Goal: Task Accomplishment & Management: Manage account settings

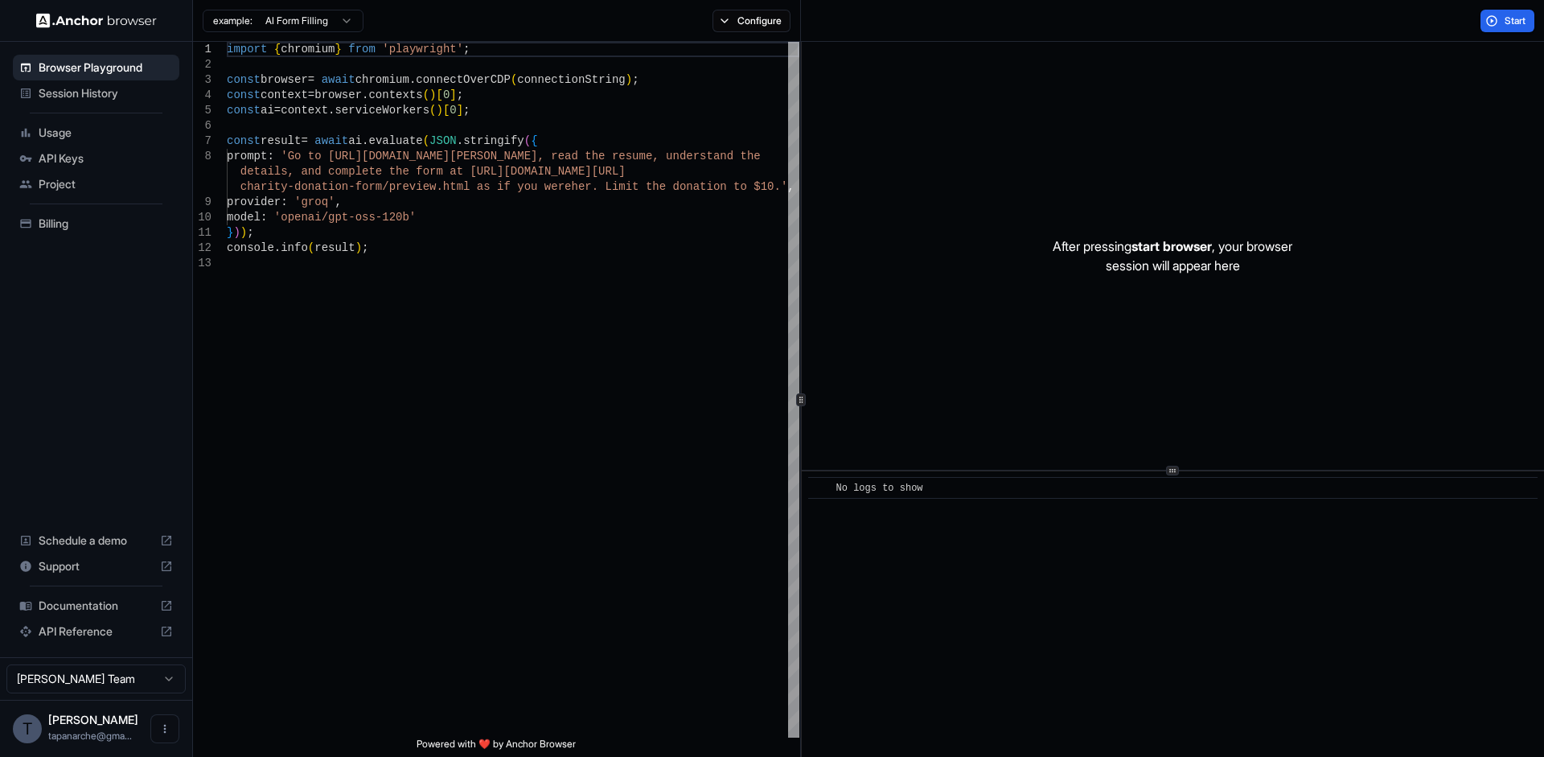
click at [93, 105] on div "Session History" at bounding box center [96, 93] width 167 height 26
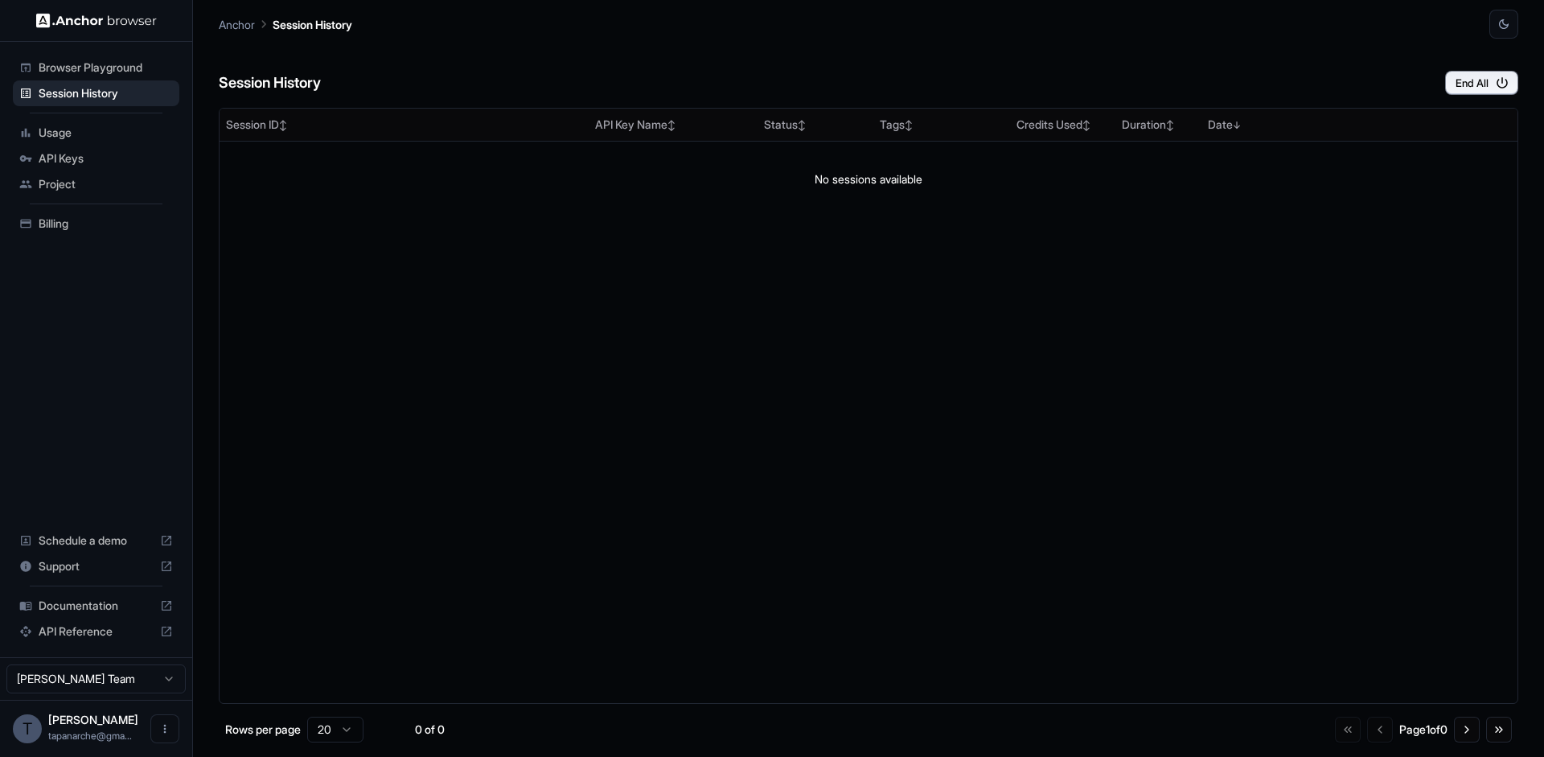
click at [88, 136] on span "Usage" at bounding box center [106, 133] width 134 height 16
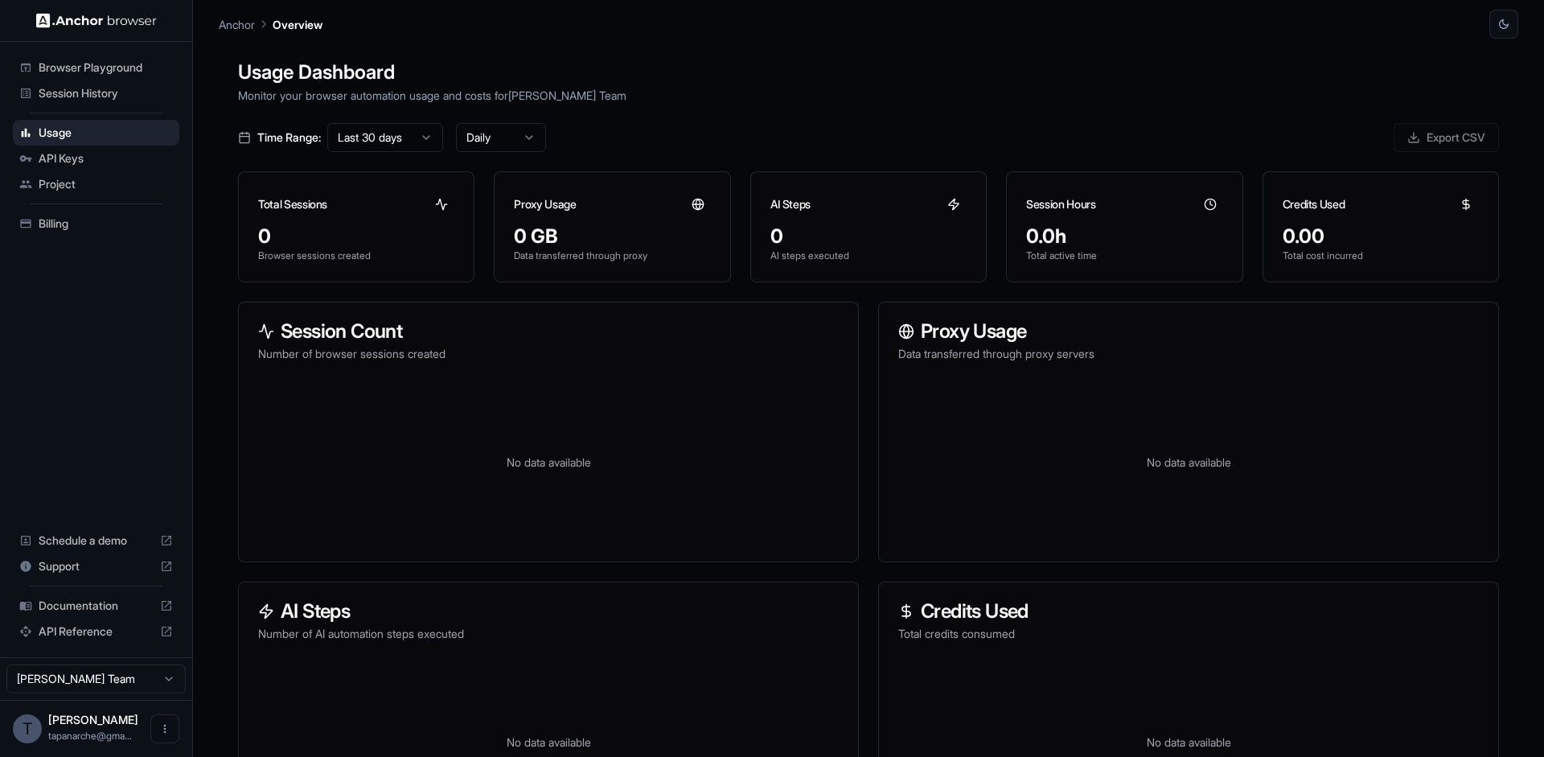
click at [74, 227] on span "Billing" at bounding box center [106, 224] width 134 height 16
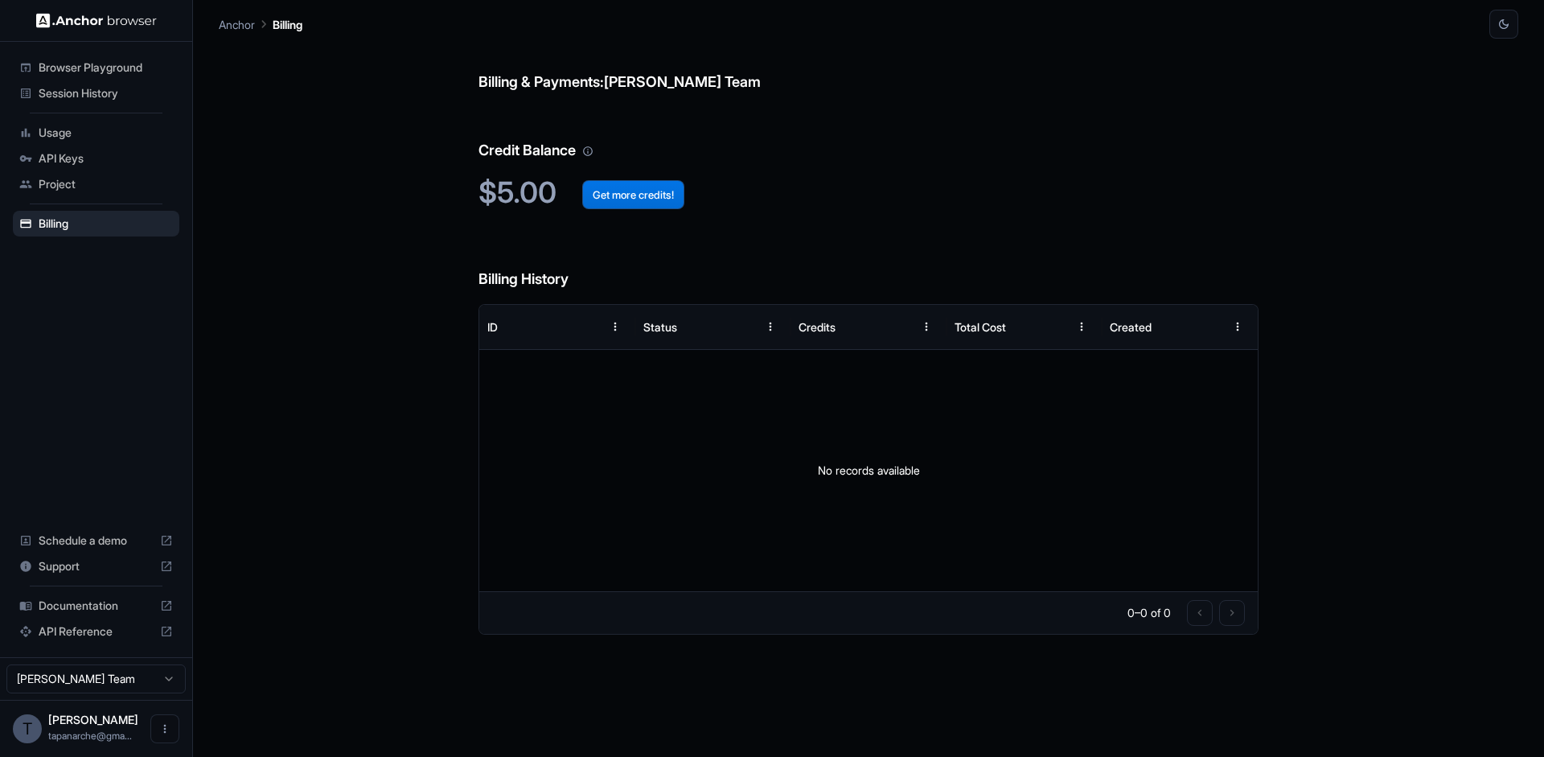
click at [633, 199] on button "Get more credits!" at bounding box center [633, 194] width 102 height 29
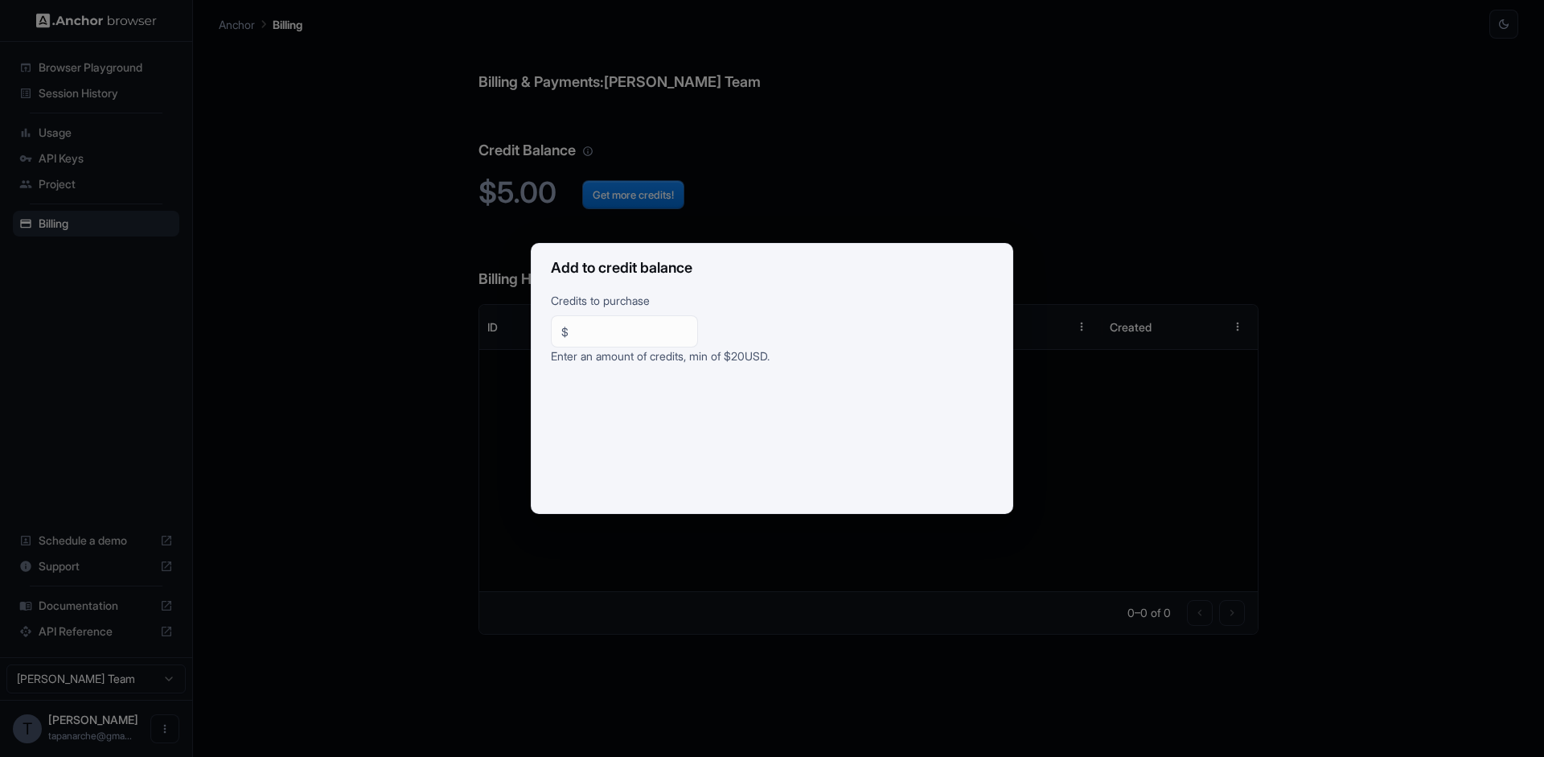
click at [395, 255] on div "Add to credit balance Credits to purchase $ ** ​ Enter an amount of credits, mi…" at bounding box center [772, 378] width 1544 height 757
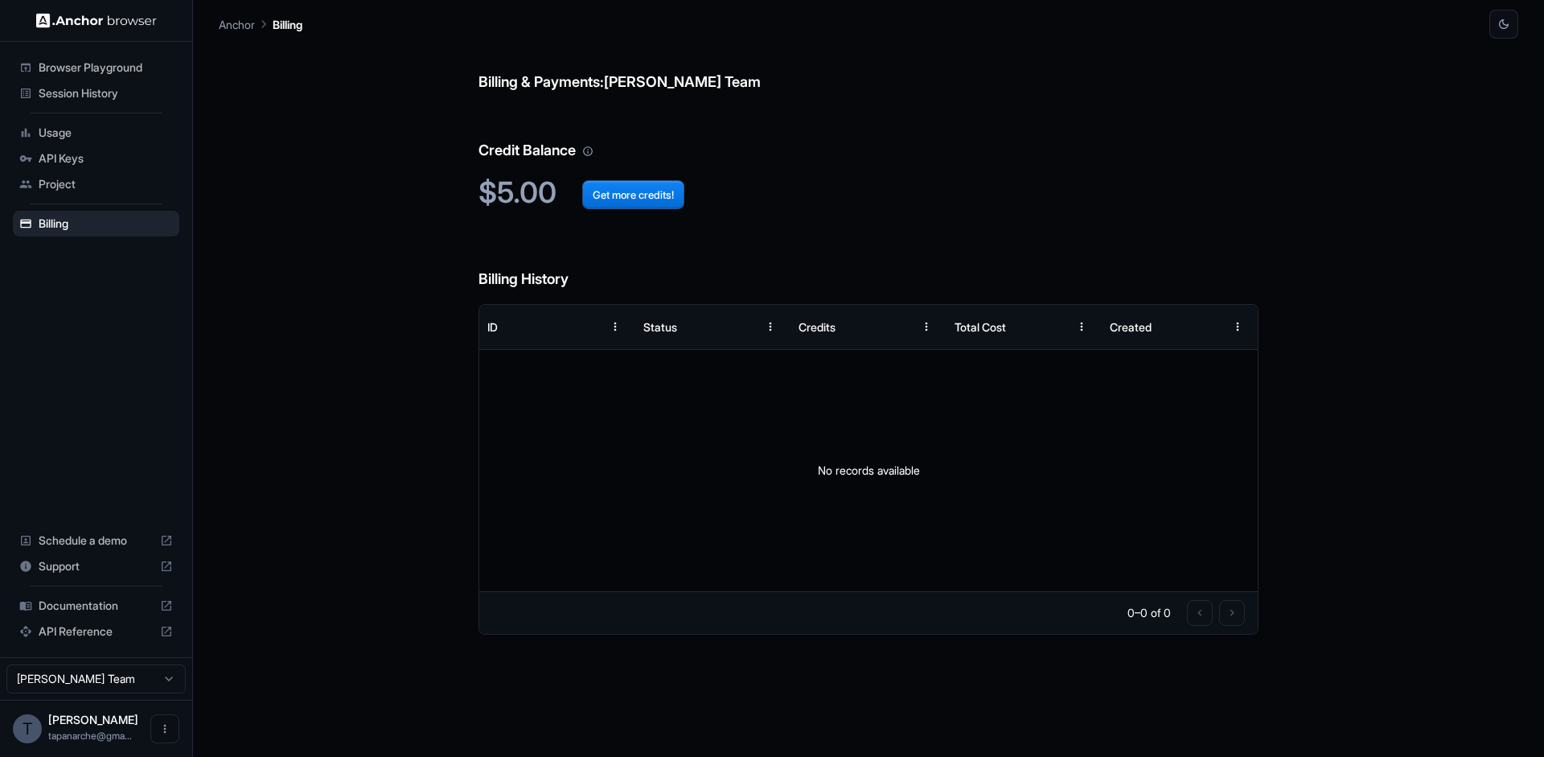
click at [92, 607] on span "Documentation" at bounding box center [96, 606] width 115 height 16
click at [109, 607] on span "Documentation" at bounding box center [96, 606] width 115 height 16
click at [121, 68] on span "Browser Playground" at bounding box center [106, 68] width 134 height 16
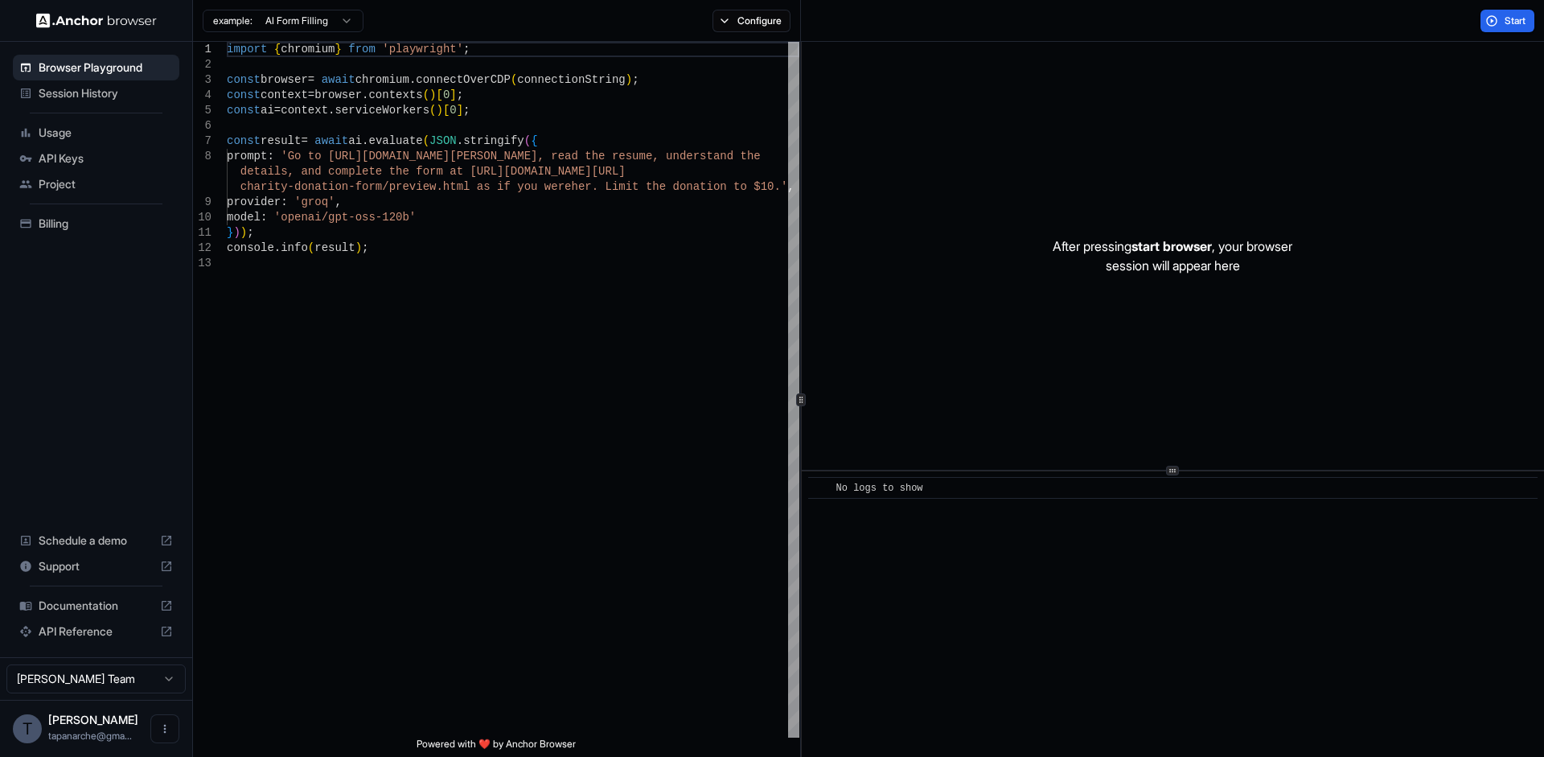
click at [101, 96] on span "Session History" at bounding box center [106, 93] width 134 height 16
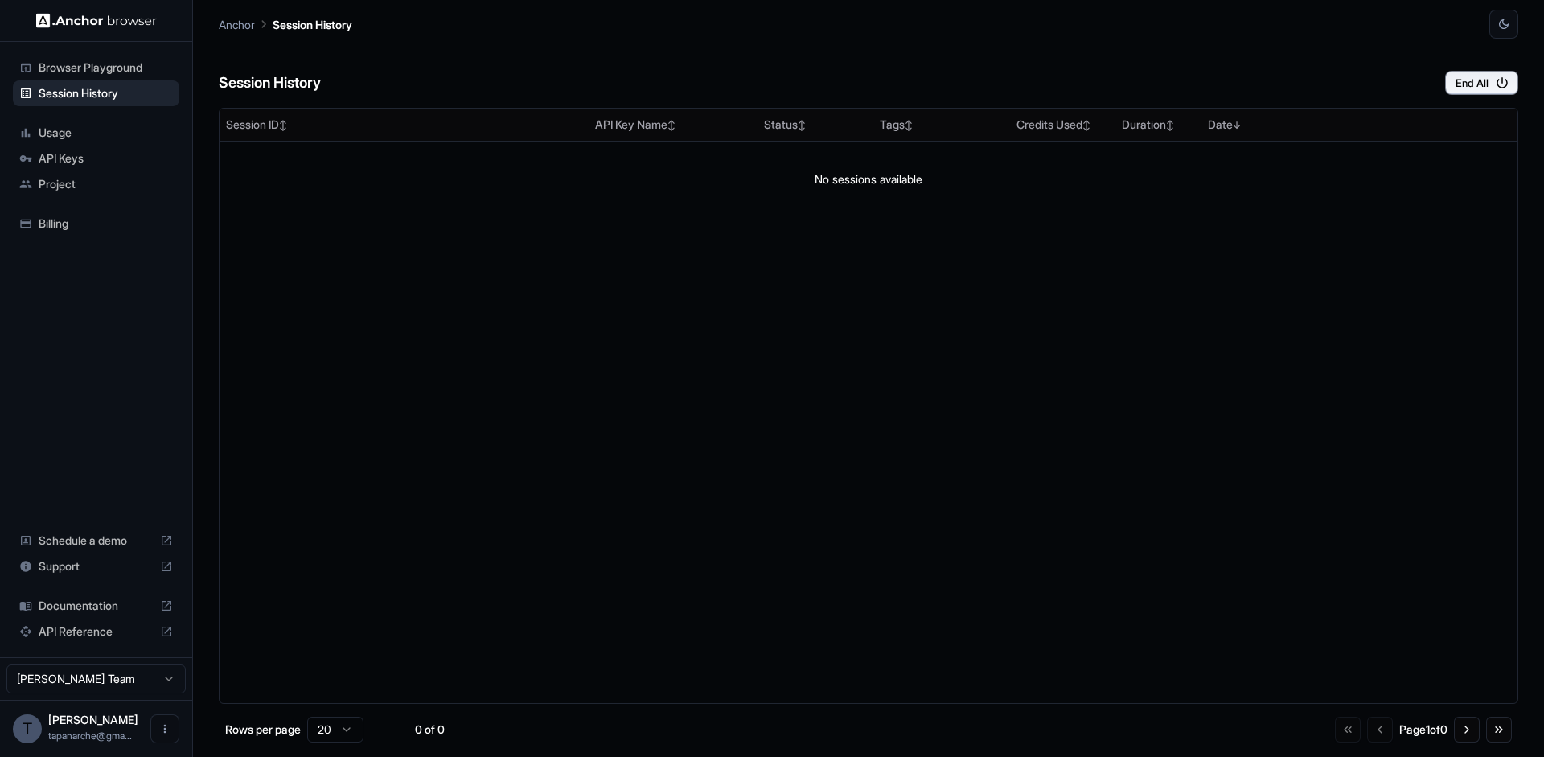
click at [105, 69] on span "Browser Playground" at bounding box center [106, 68] width 134 height 16
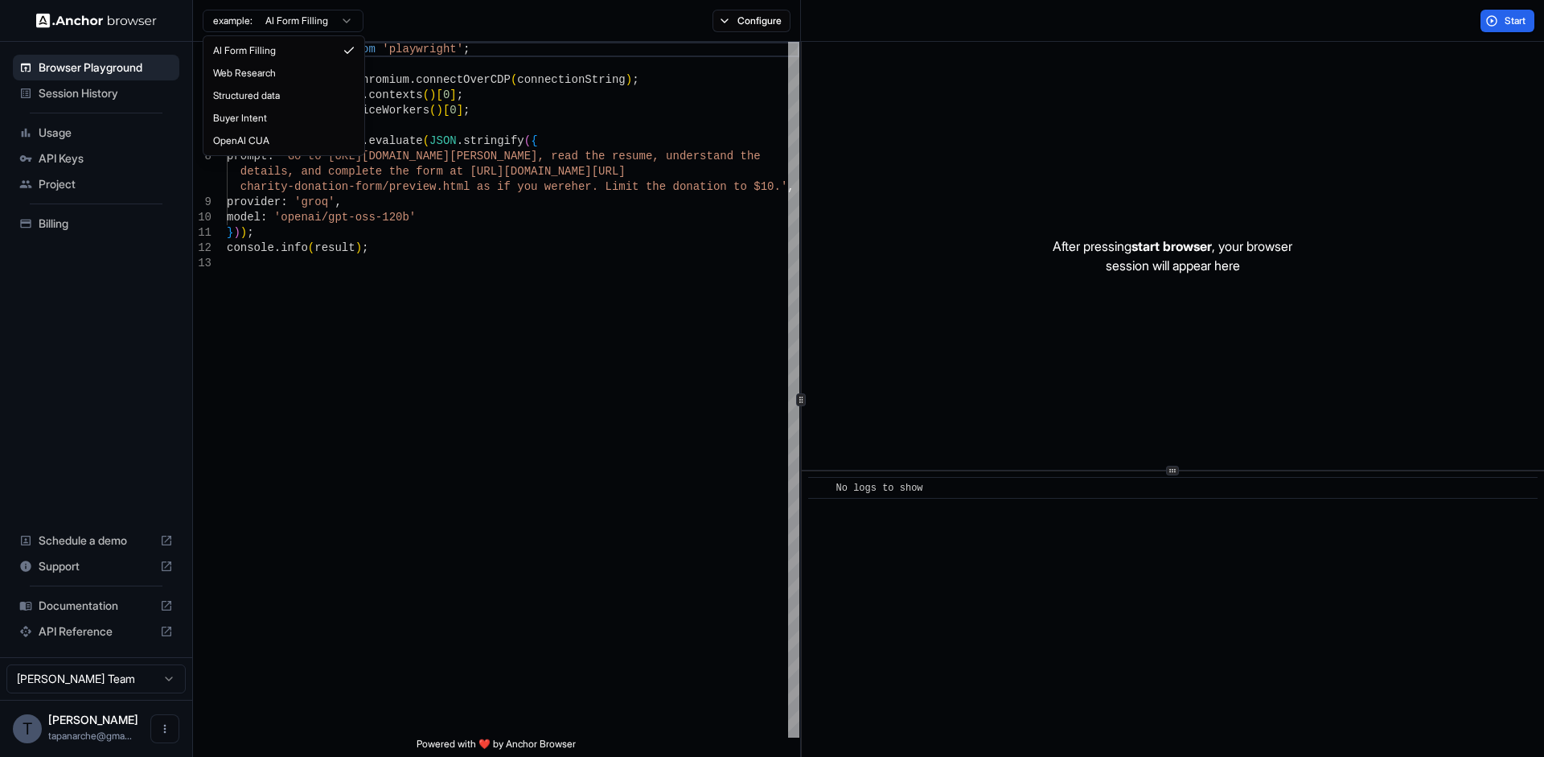
click at [324, 21] on html "Browser Playground Session History Usage API Keys Project Billing Schedule a de…" at bounding box center [772, 378] width 1544 height 757
click at [747, 23] on html "Browser Playground Session History Usage API Keys Project Billing Schedule a de…" at bounding box center [772, 378] width 1544 height 757
click at [747, 23] on button "Configure" at bounding box center [752, 21] width 78 height 23
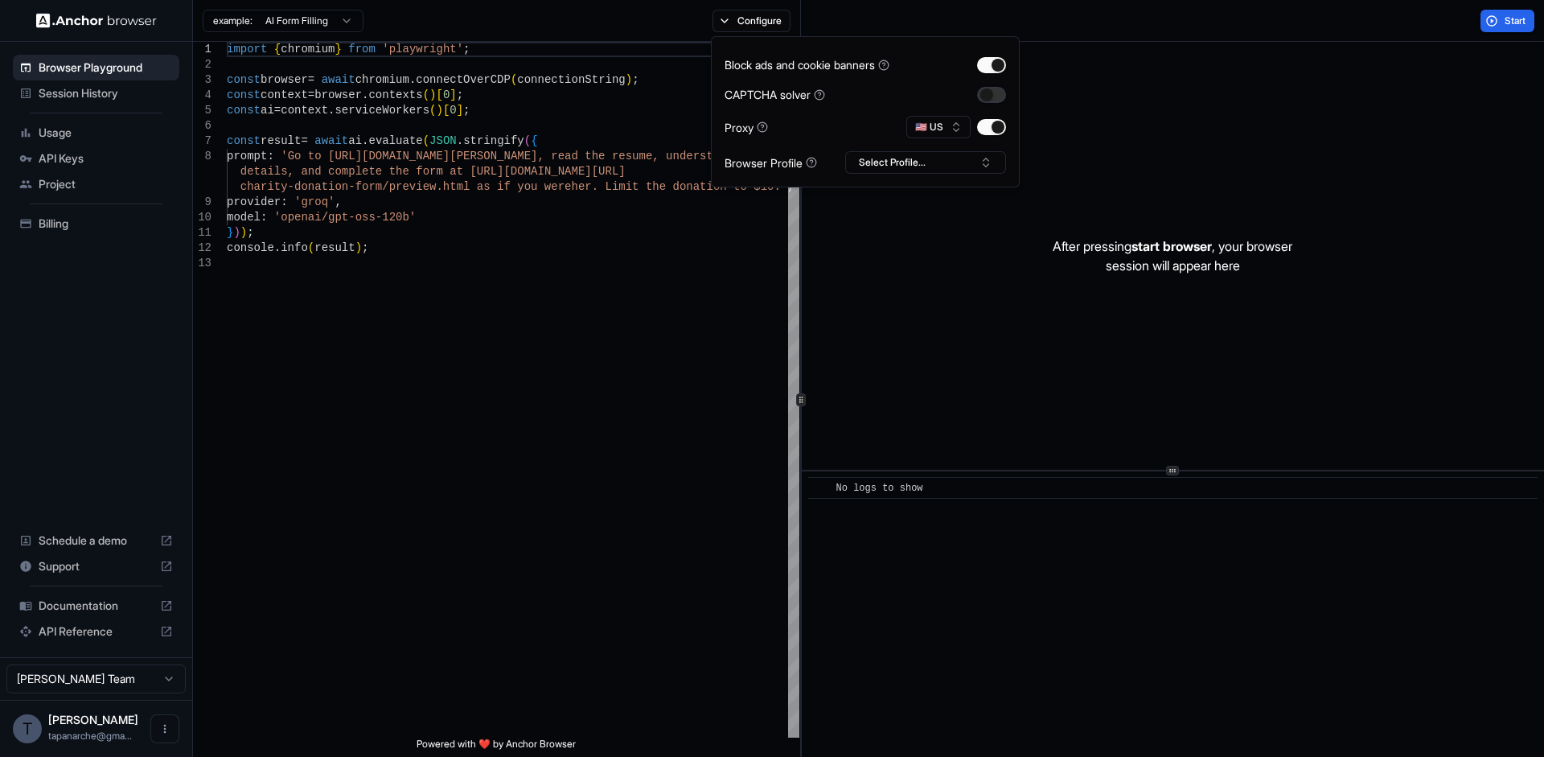
click at [986, 98] on button "button" at bounding box center [991, 95] width 29 height 16
click at [117, 153] on span "API Keys" at bounding box center [106, 158] width 134 height 16
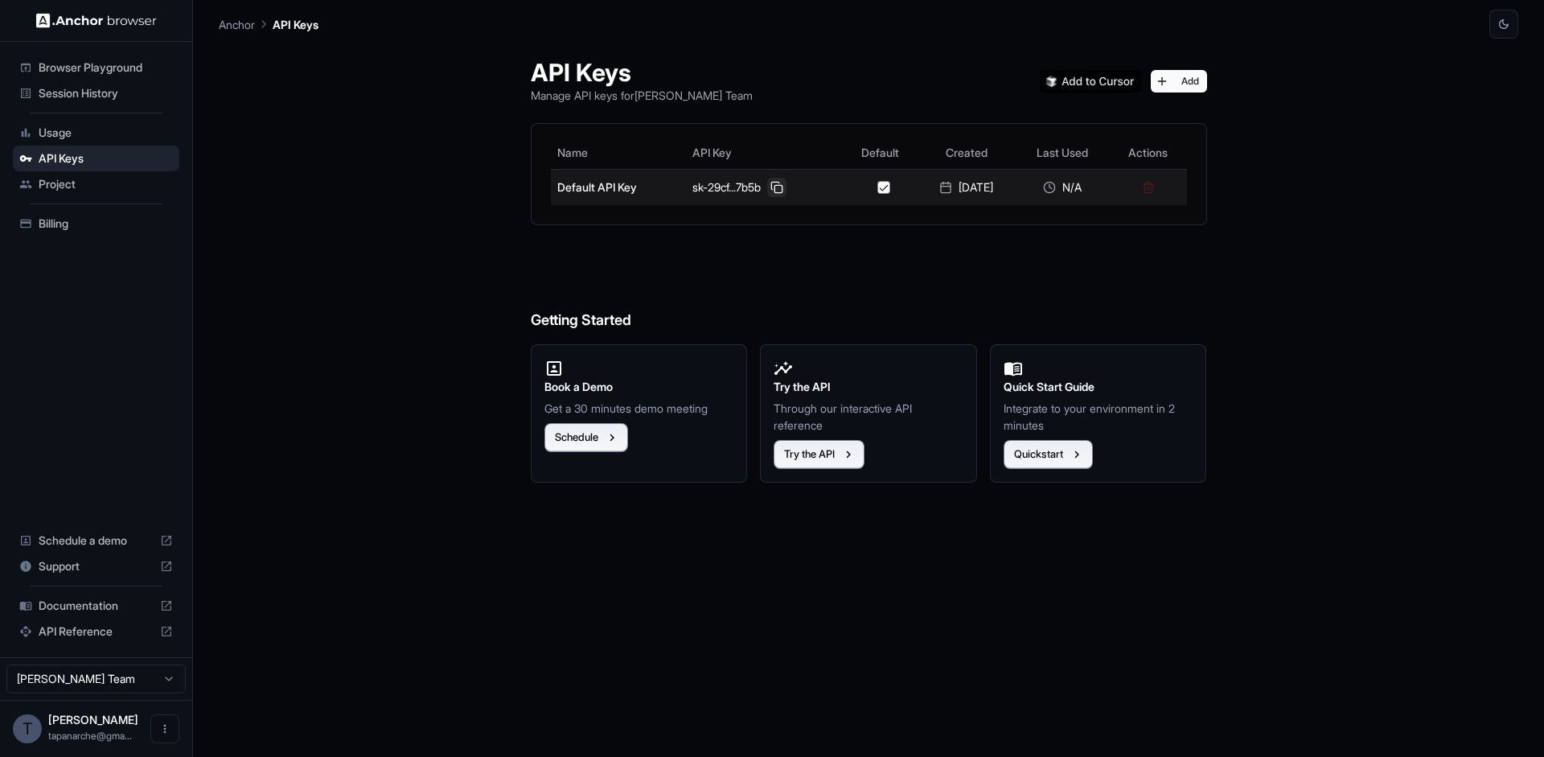
click at [771, 187] on button at bounding box center [776, 187] width 19 height 19
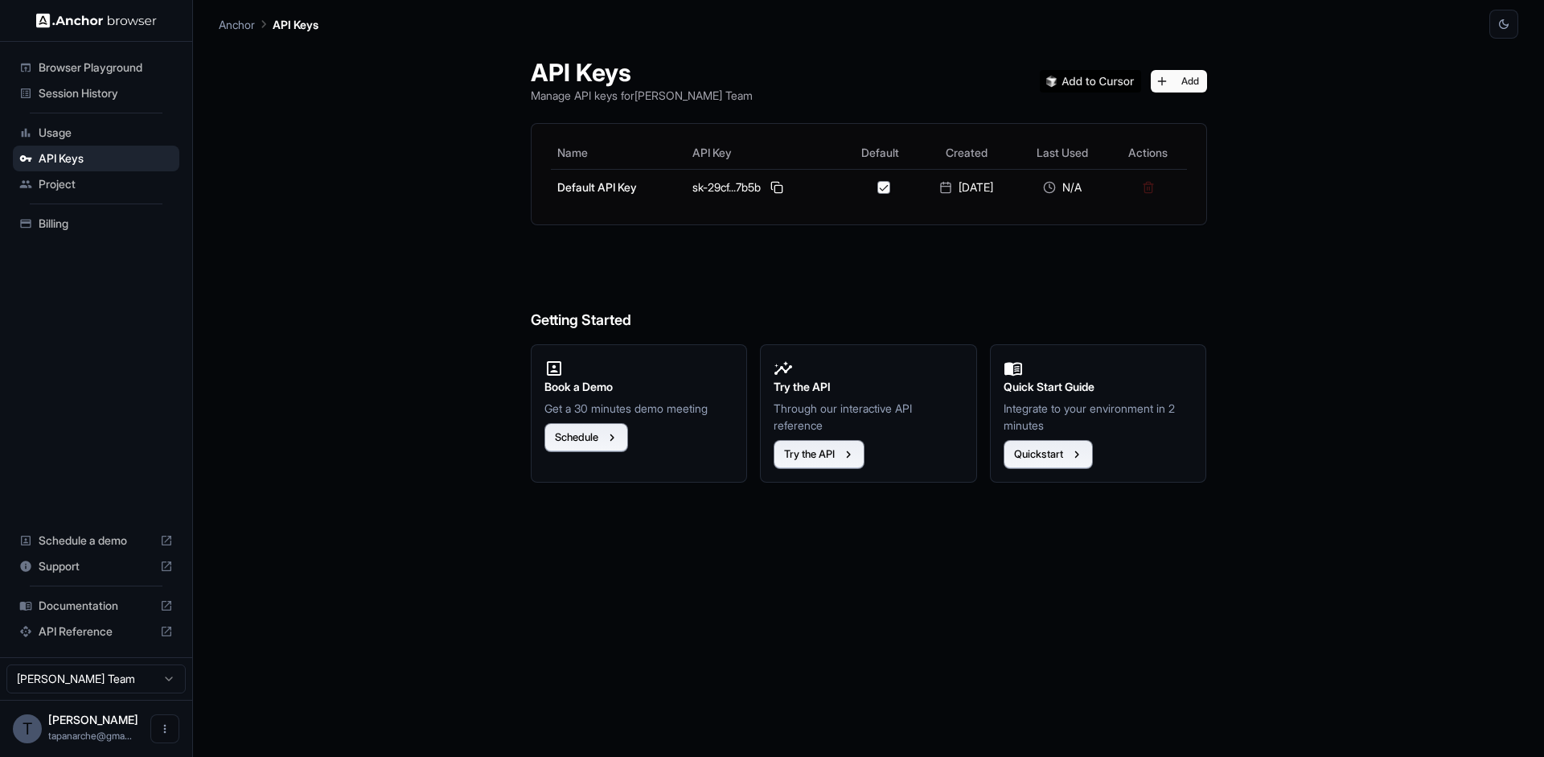
click at [108, 98] on span "Session History" at bounding box center [106, 93] width 134 height 16
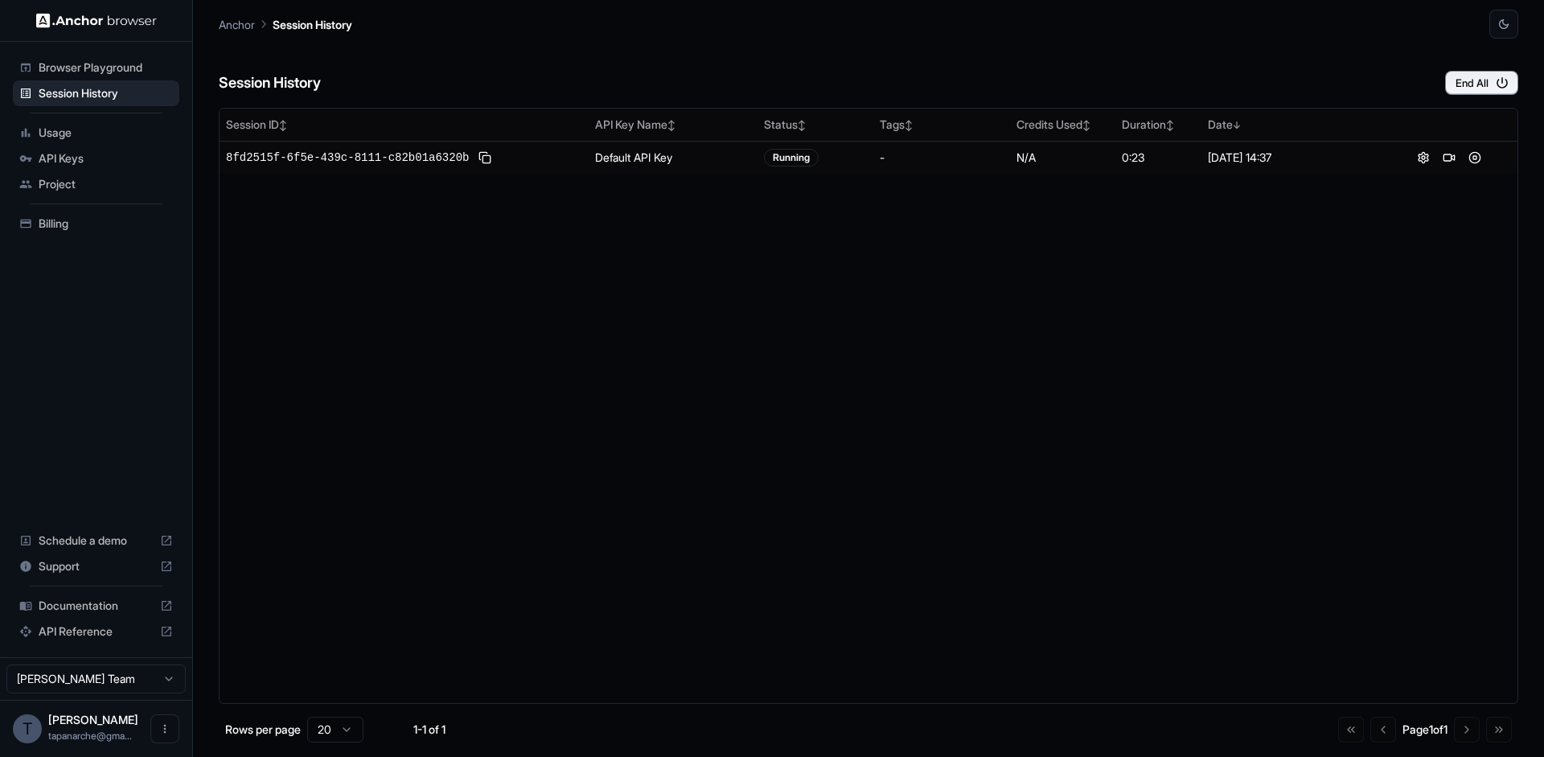
drag, startPoint x: 1481, startPoint y: 213, endPoint x: 1487, endPoint y: 179, distance: 35.2
click at [1482, 213] on div "Session ID ↕ API Key Name ↕ Status ↕ Tags ↕ Credits Used ↕ Duration ↕ Date ↓ 8f…" at bounding box center [869, 406] width 1300 height 596
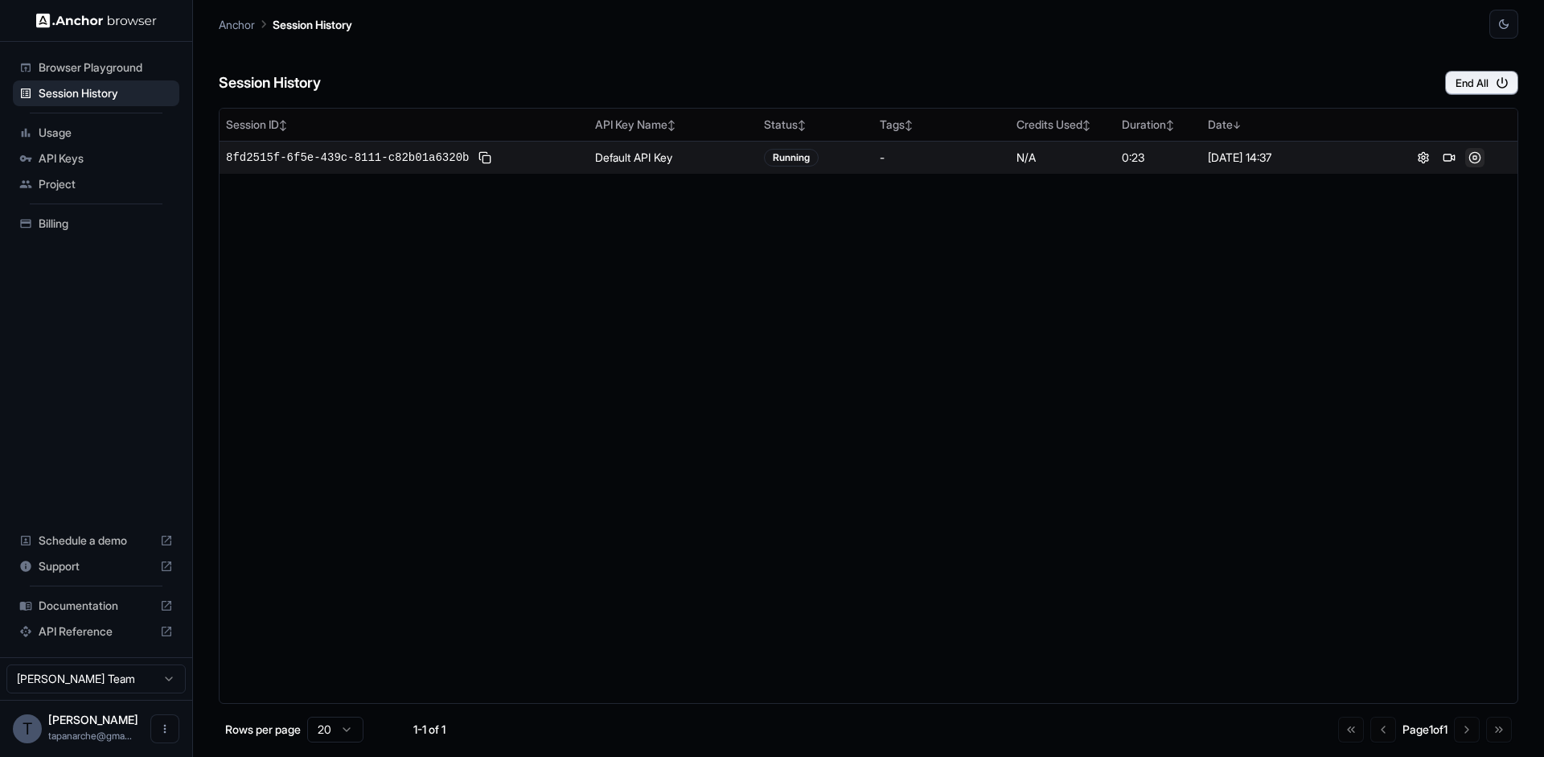
click at [1482, 153] on button at bounding box center [1475, 157] width 19 height 19
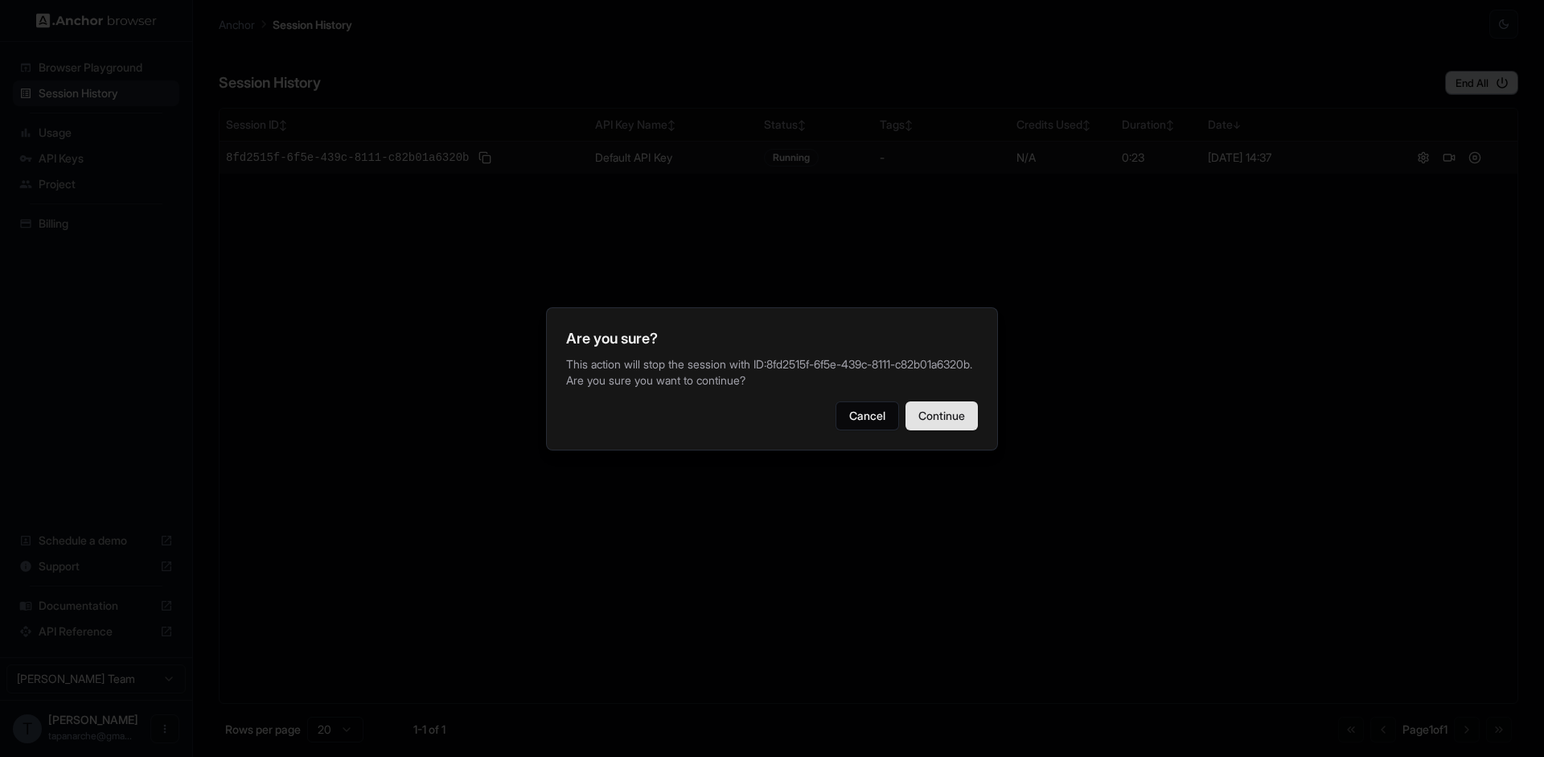
click at [929, 430] on button "Continue" at bounding box center [942, 415] width 72 height 29
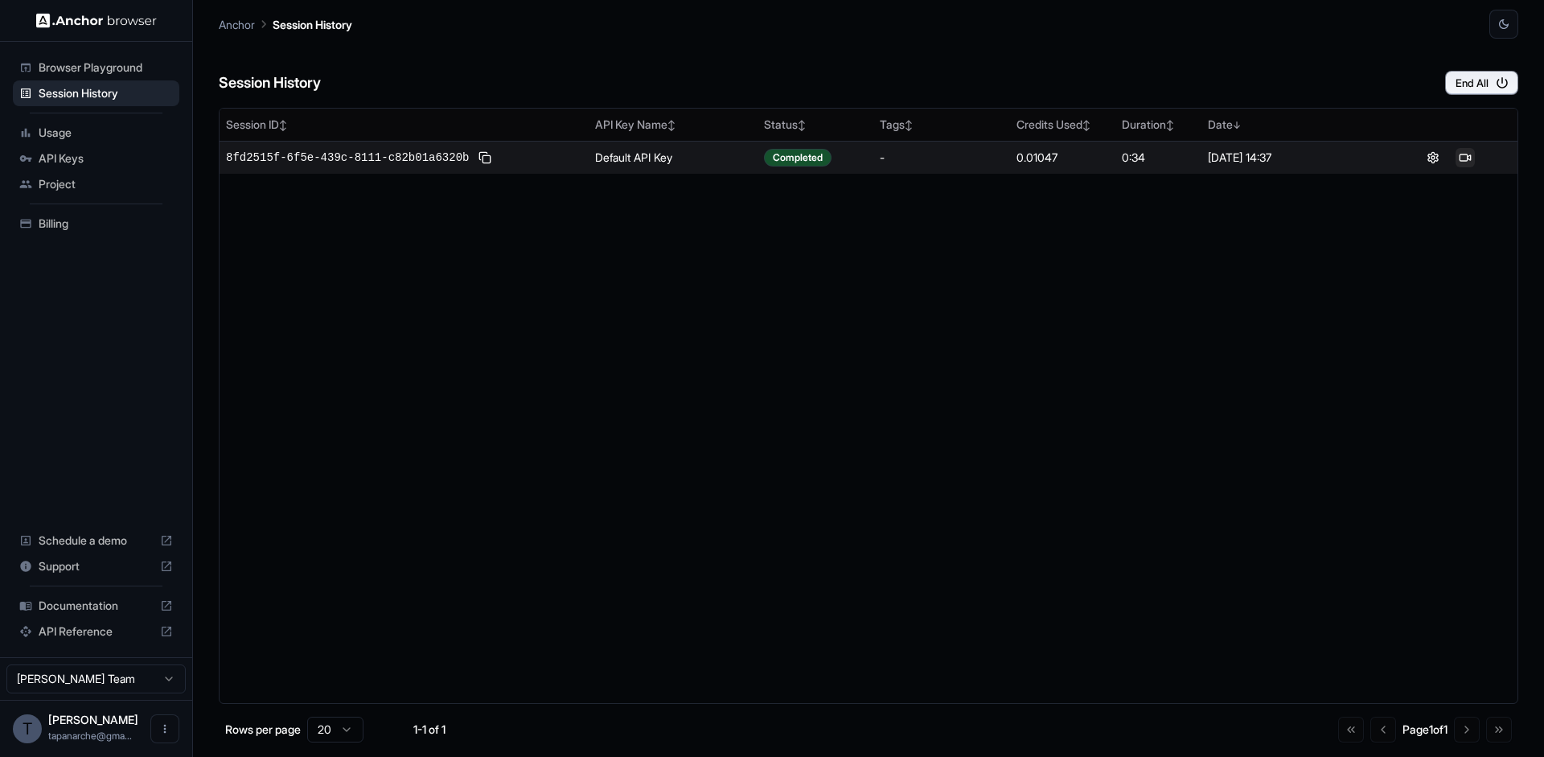
click at [1472, 158] on button at bounding box center [1465, 157] width 19 height 19
click at [1243, 300] on div "Session ID ↕ API Key Name ↕ Status ↕ Tags ↕ Credits Used ↕ Duration ↕ Date ↓ 8f…" at bounding box center [869, 406] width 1300 height 596
click at [1498, 84] on icon "button" at bounding box center [1502, 82] width 11 height 11
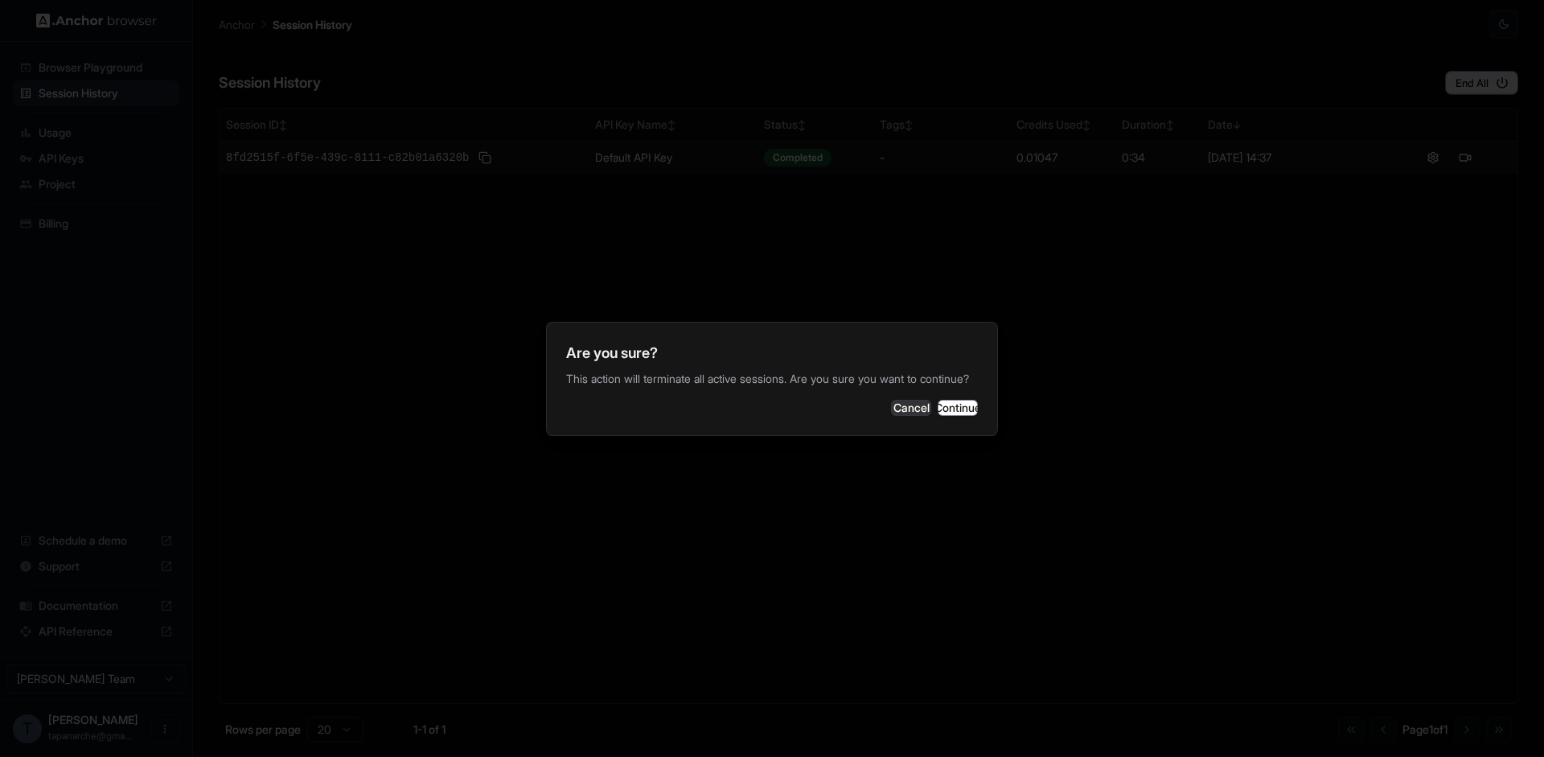
click at [980, 396] on div "Are you sure? This action will terminate all active sessions. Are you sure you …" at bounding box center [772, 379] width 452 height 114
click at [976, 407] on button "Continue" at bounding box center [958, 408] width 40 height 16
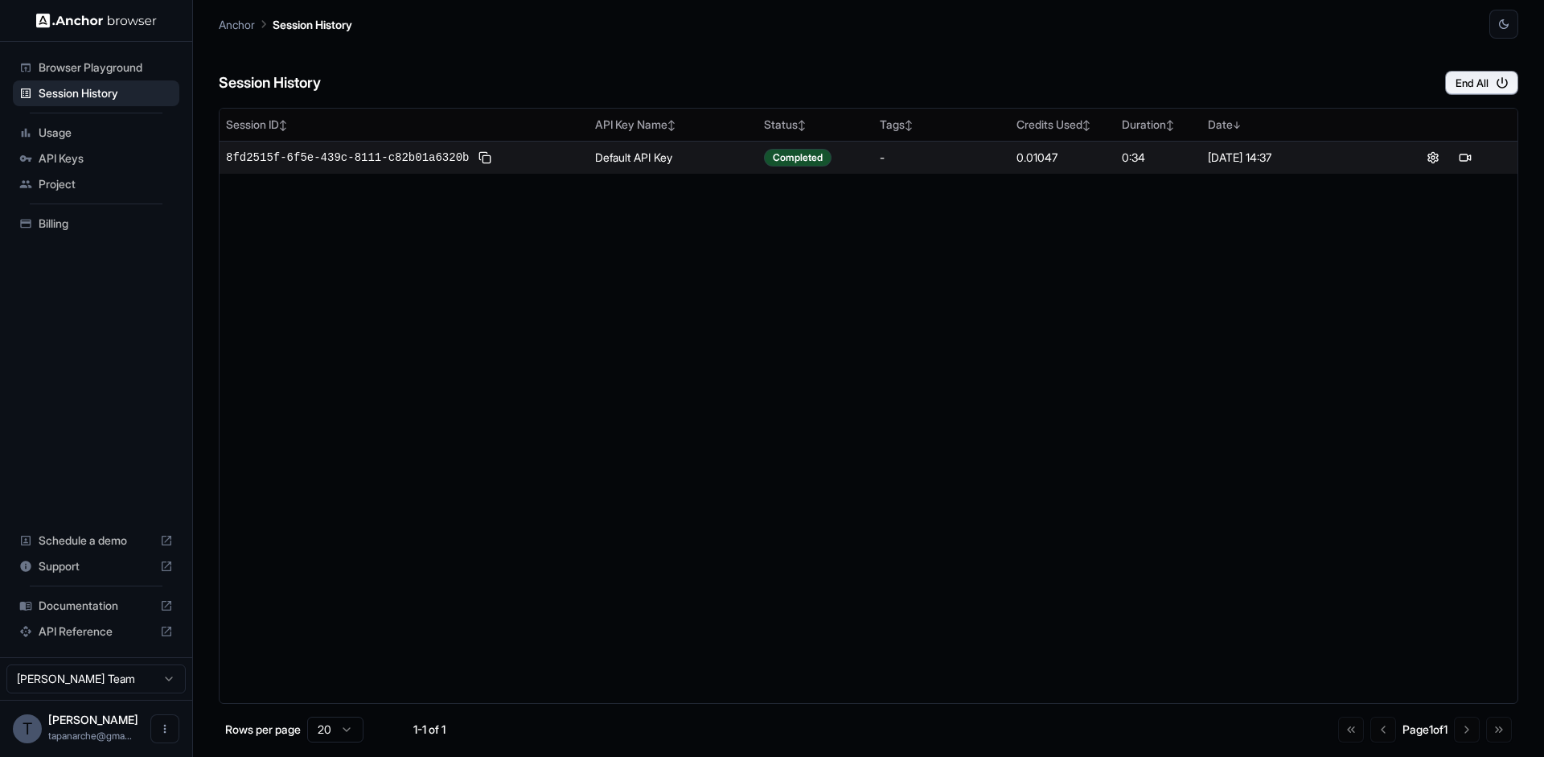
click at [80, 118] on ul "Browser Playground Session History Usage API Keys Project Billing" at bounding box center [95, 145] width 179 height 195
click at [72, 125] on span "Usage" at bounding box center [106, 133] width 134 height 16
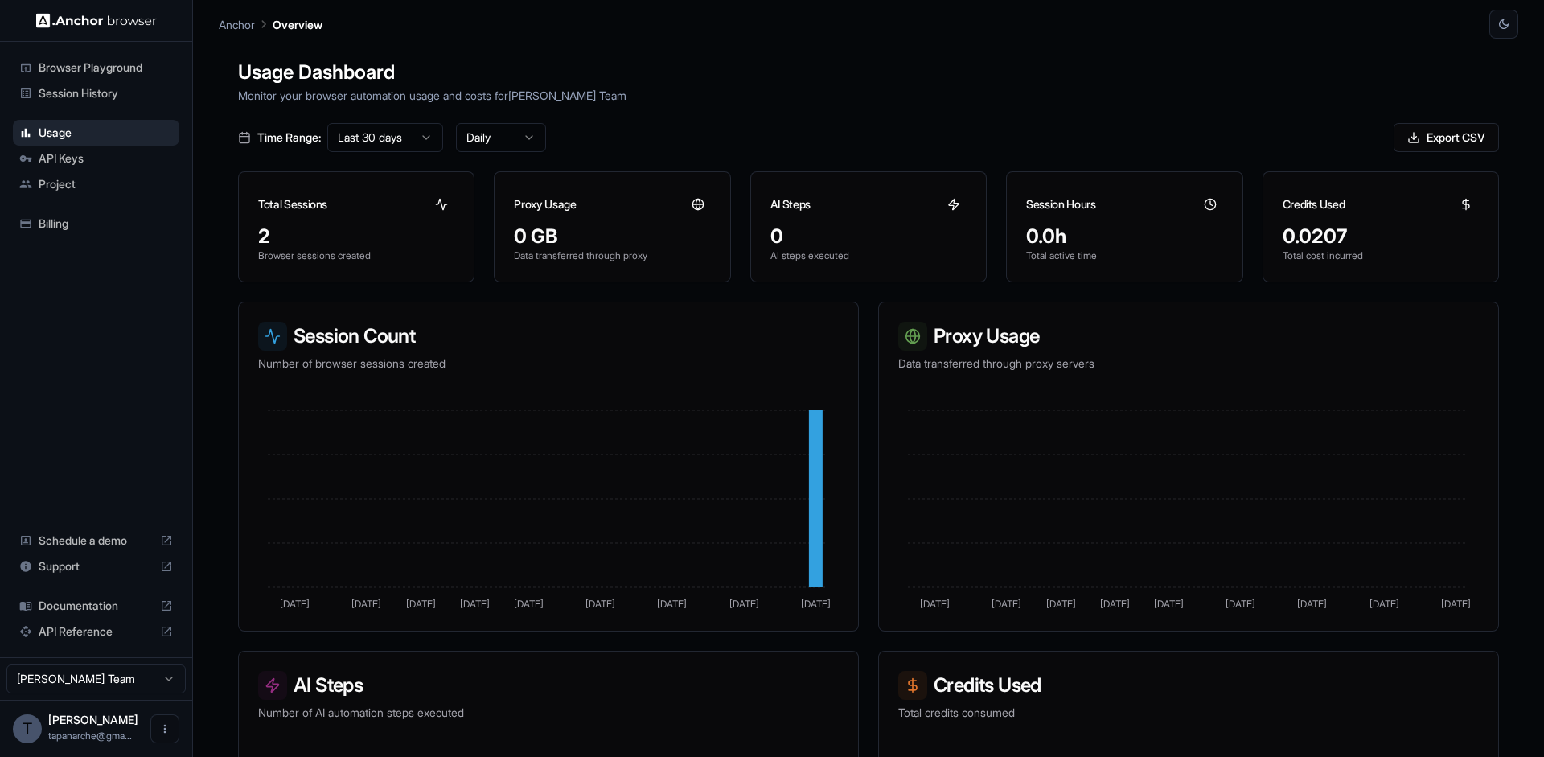
click at [887, 88] on p "Monitor your browser automation usage and costs for Todor Donev Team" at bounding box center [868, 95] width 1261 height 17
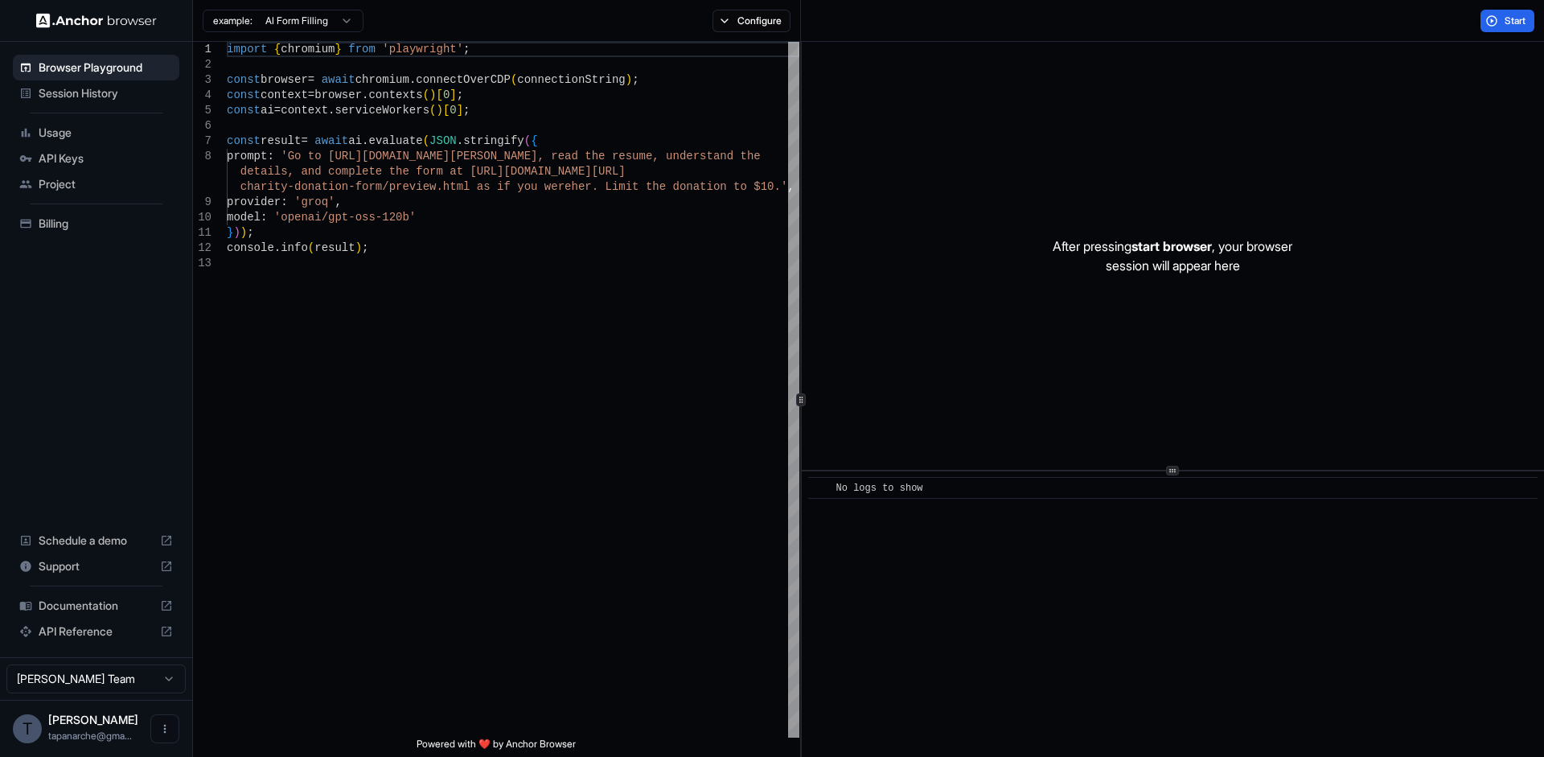
click at [270, 13] on html "Browser Playground Session History Usage API Keys Project Billing Schedule a de…" at bounding box center [772, 378] width 1544 height 757
type textarea "**********"
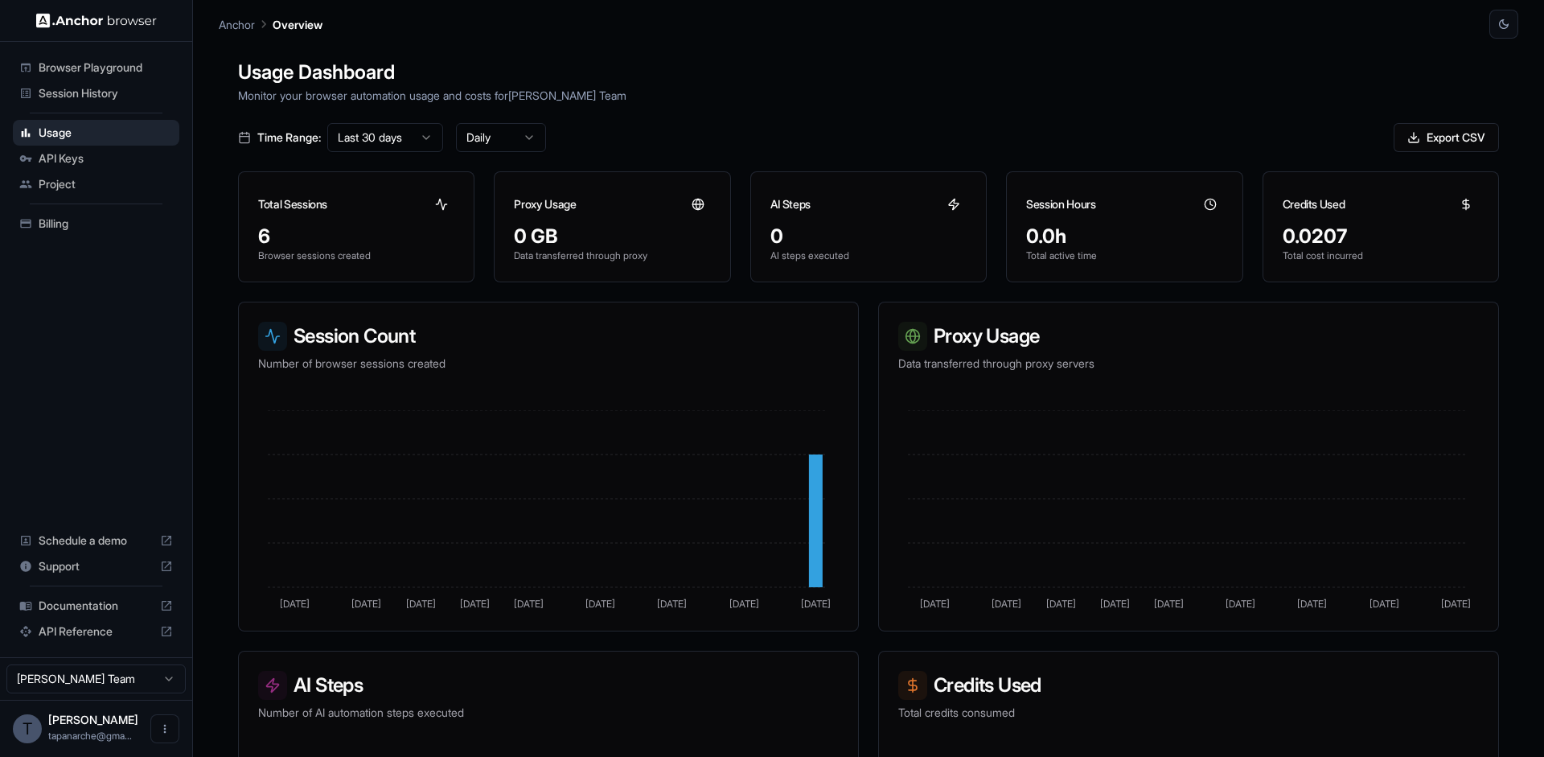
click at [129, 89] on span "Session History" at bounding box center [106, 93] width 134 height 16
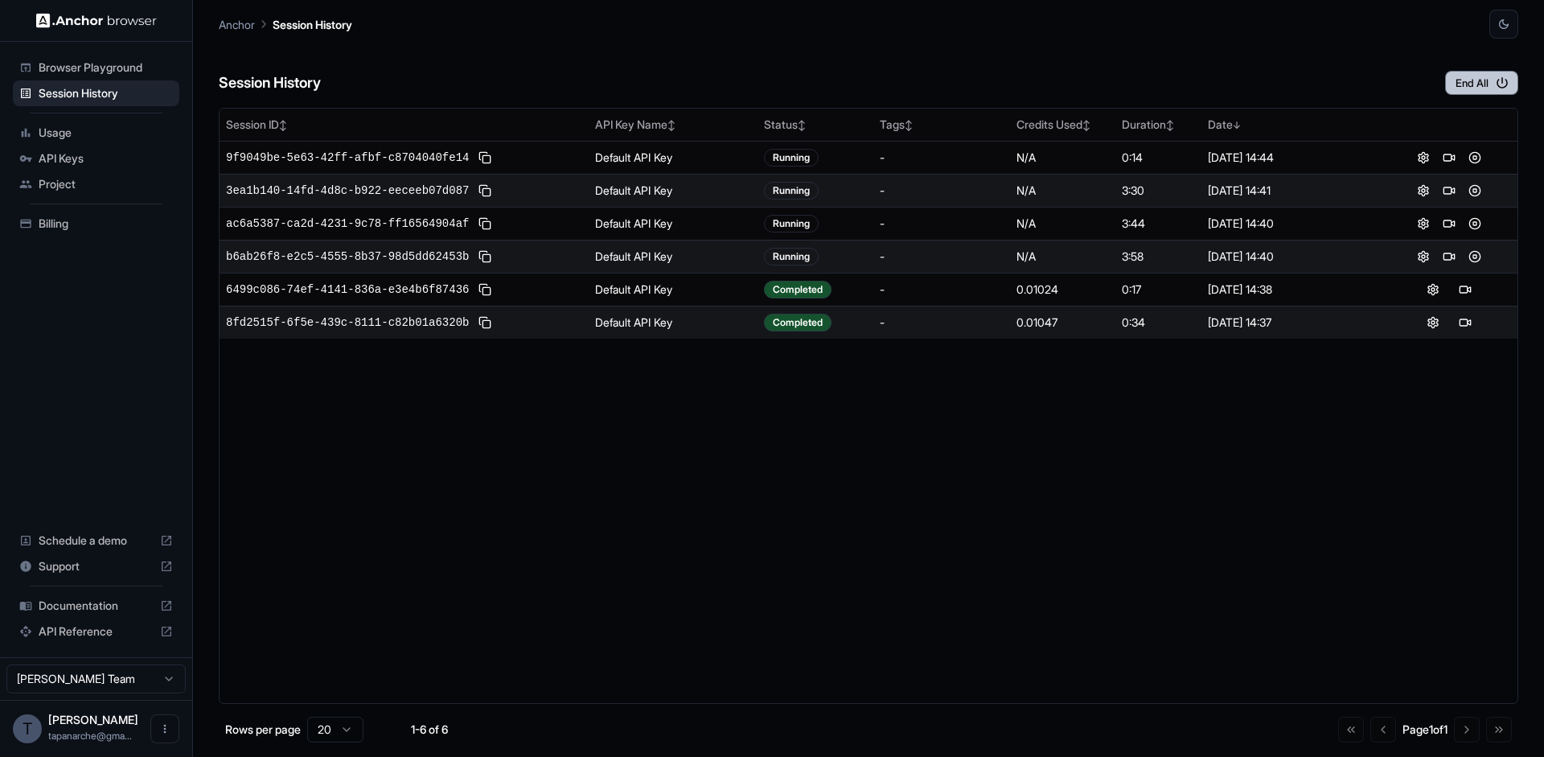
click at [1456, 86] on button "End All" at bounding box center [1481, 83] width 73 height 24
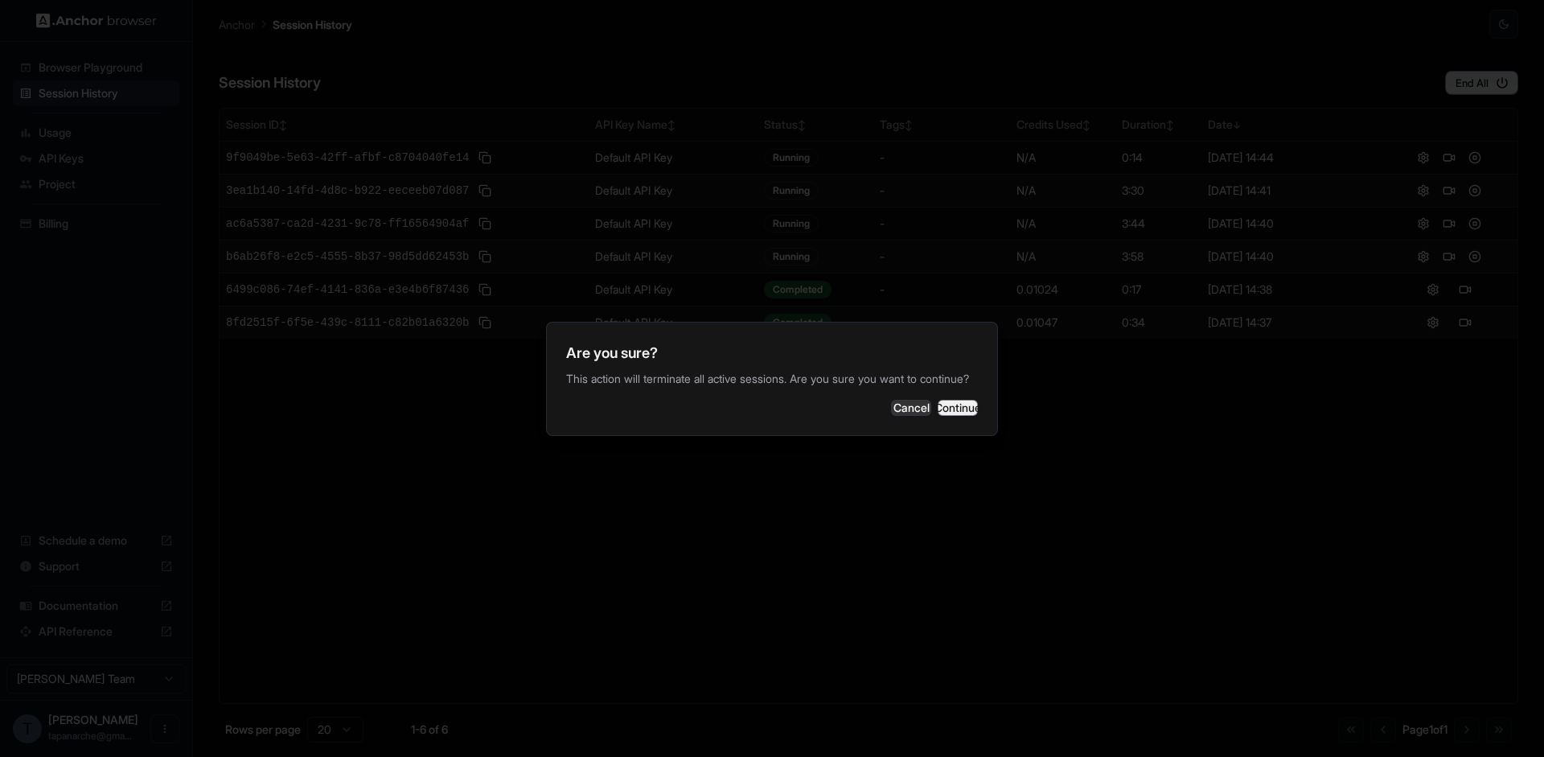
click at [965, 400] on button "Continue" at bounding box center [958, 408] width 40 height 16
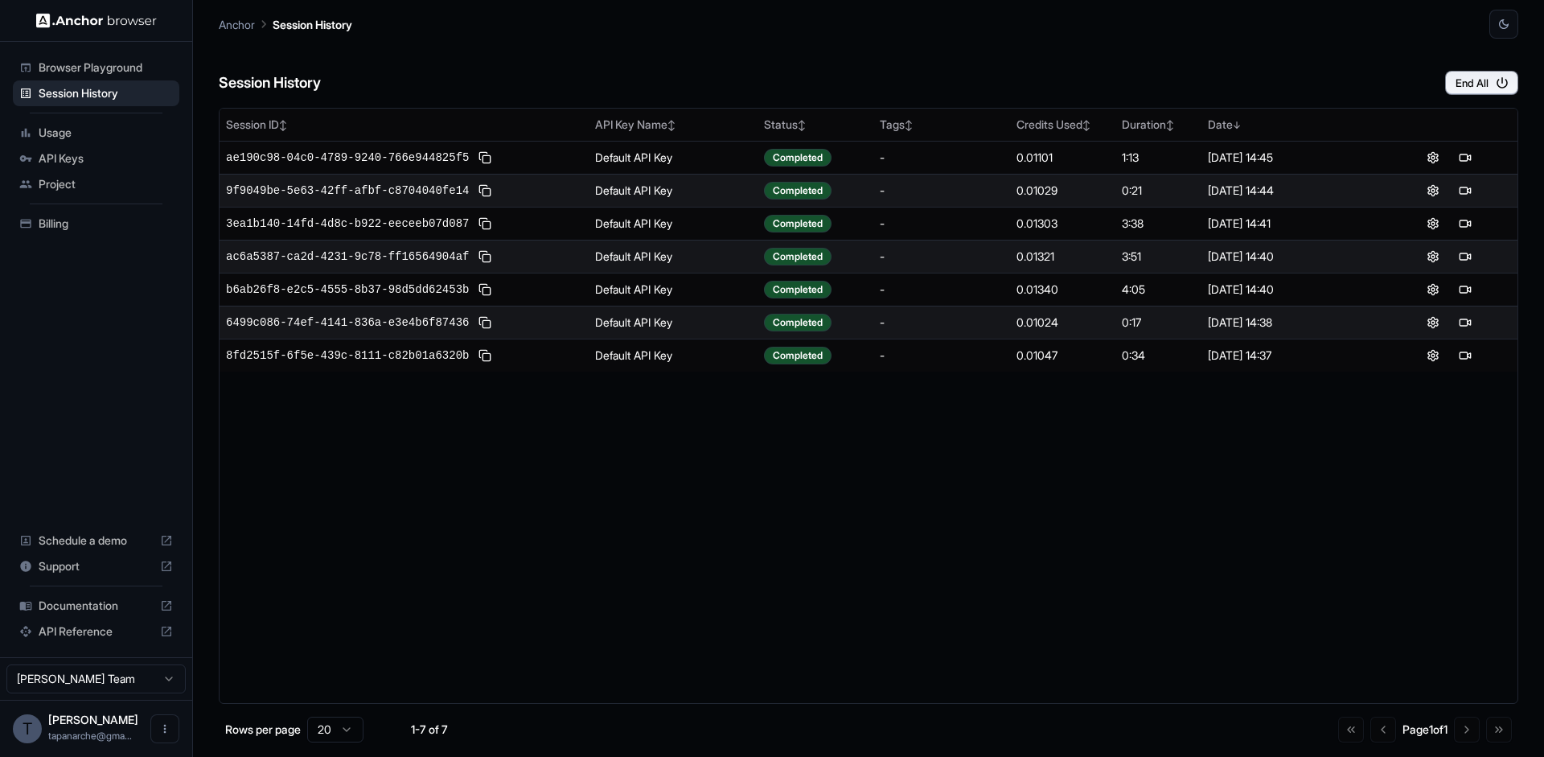
click at [83, 130] on span "Usage" at bounding box center [106, 133] width 134 height 16
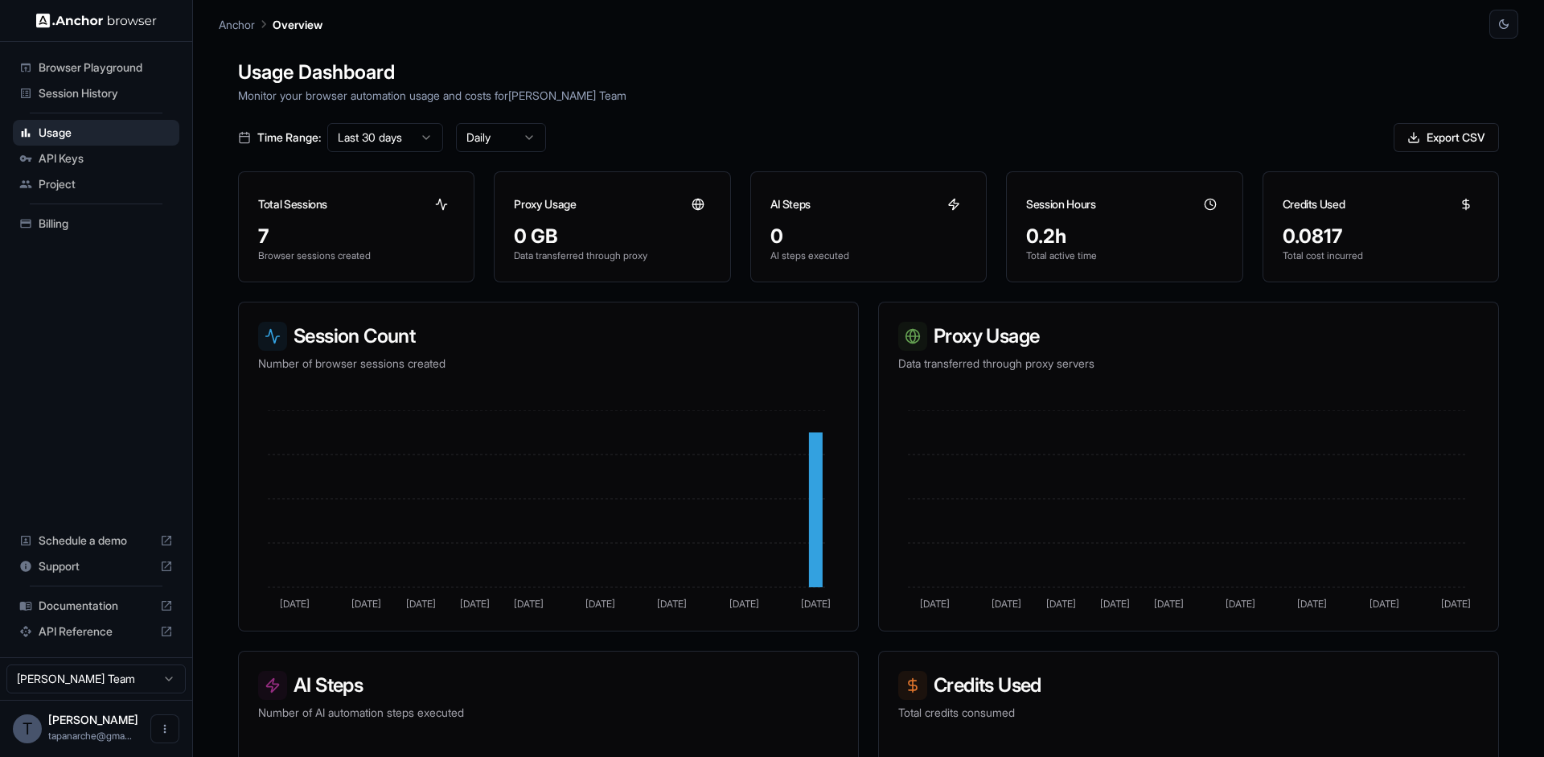
click at [1204, 203] on icon at bounding box center [1210, 204] width 13 height 13
click at [51, 602] on span "Documentation" at bounding box center [96, 606] width 115 height 16
click at [108, 183] on span "Project" at bounding box center [106, 184] width 134 height 16
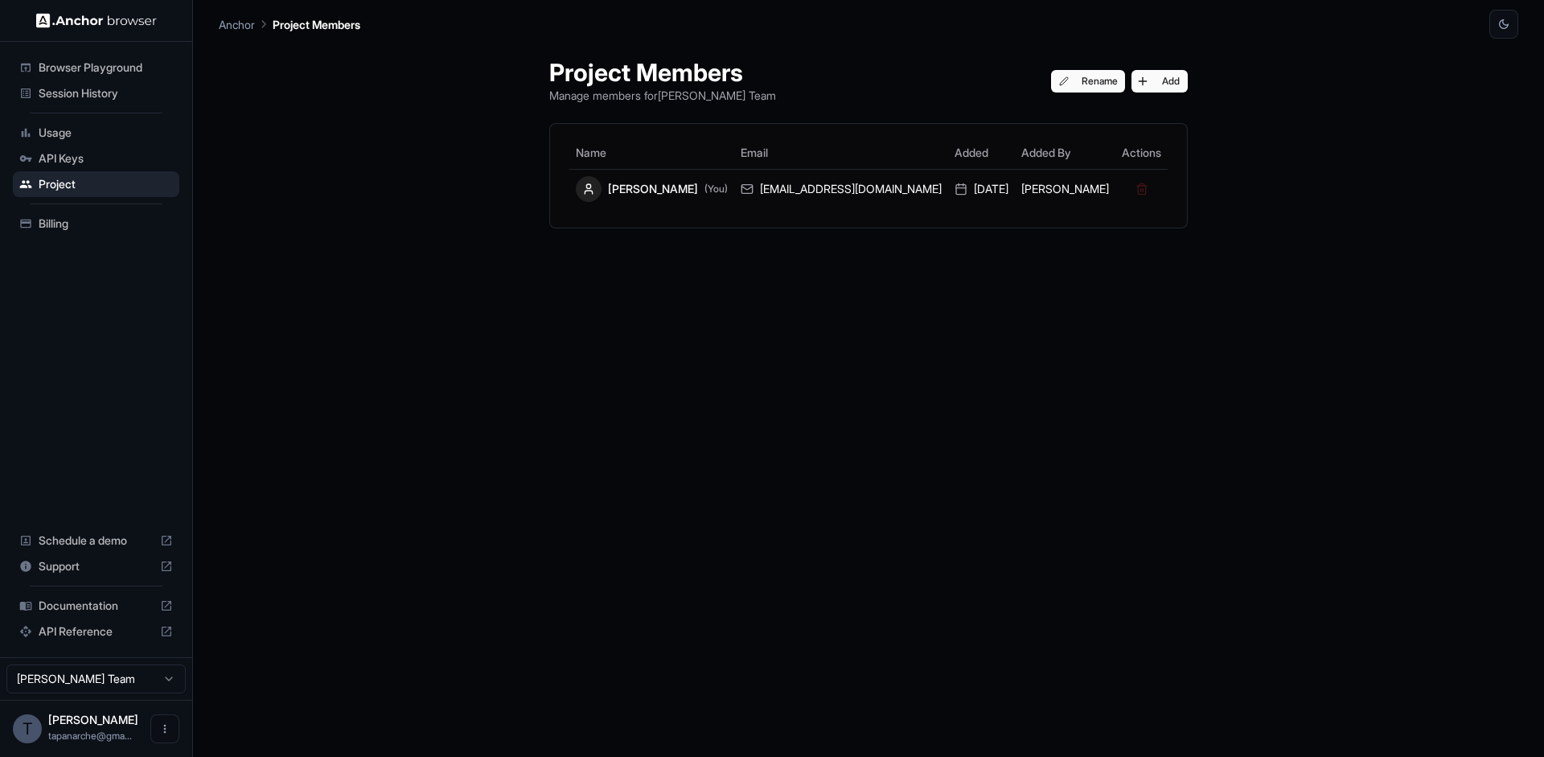
click at [68, 133] on span "Usage" at bounding box center [106, 133] width 134 height 16
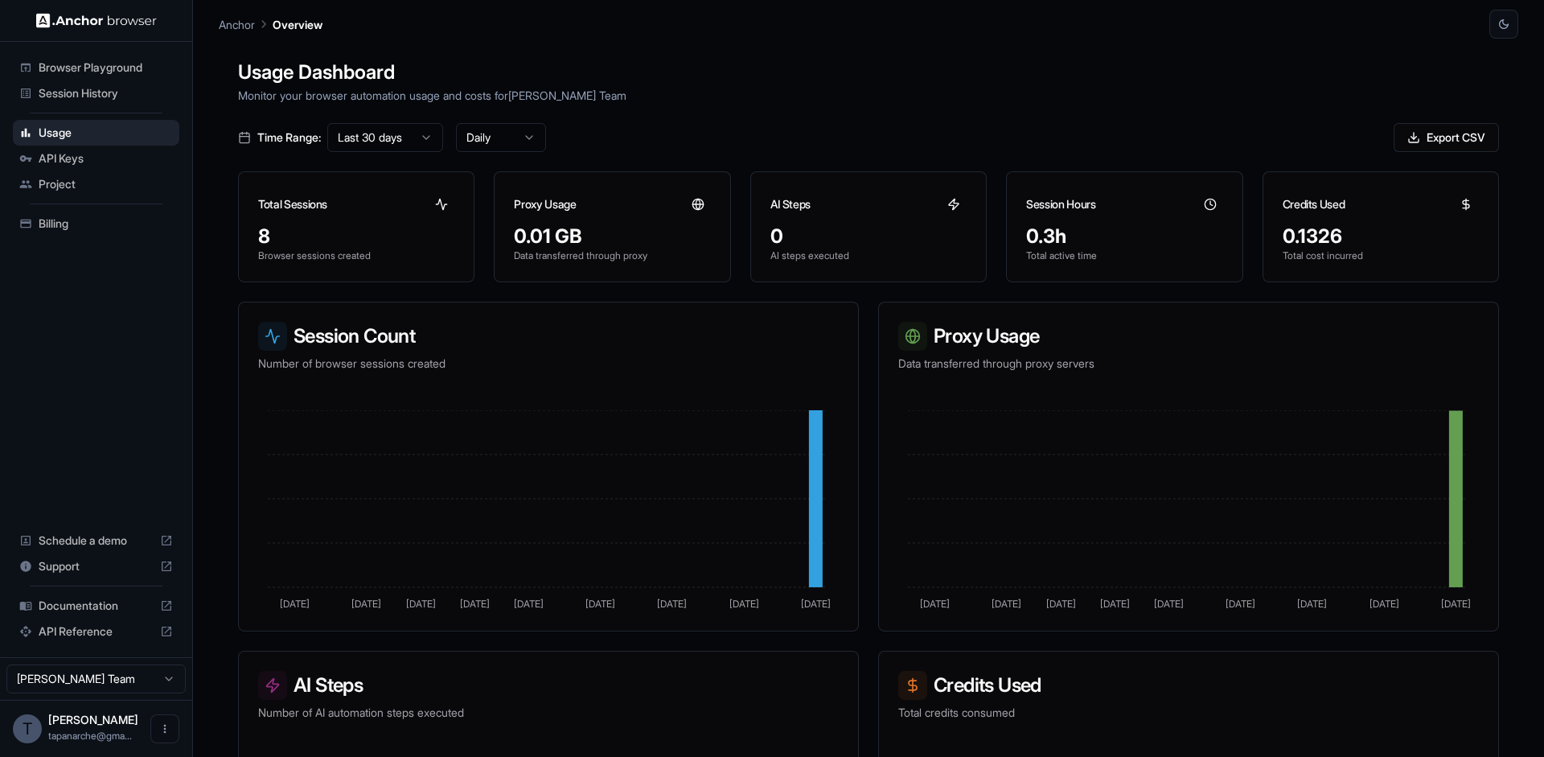
click at [998, 117] on div "Usage Dashboard Monitor your browser automation usage and costs for Todor Donev…" at bounding box center [869, 417] width 1300 height 757
click at [121, 93] on span "Session History" at bounding box center [106, 93] width 134 height 16
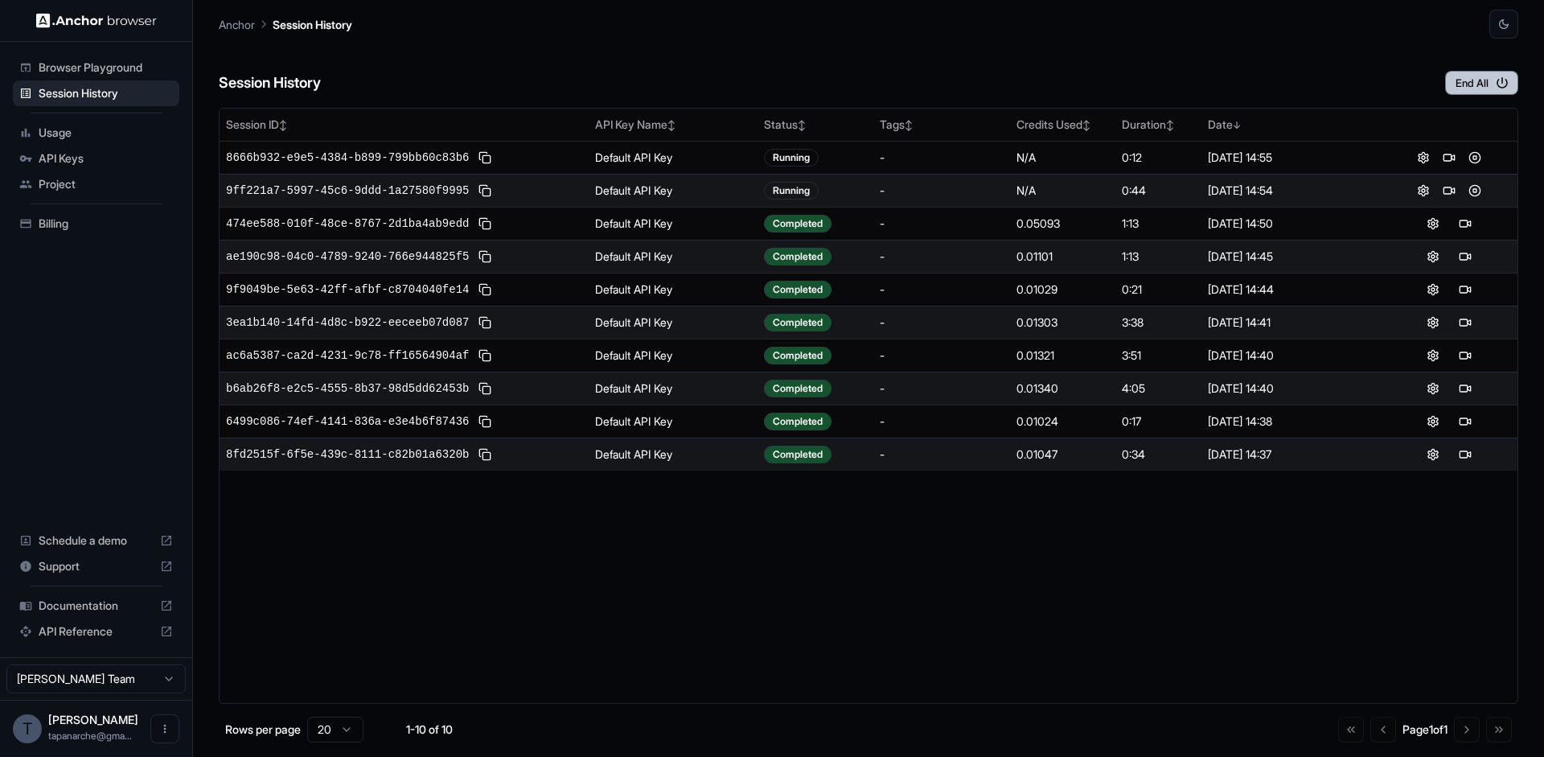
click at [1486, 83] on button "End All" at bounding box center [1481, 83] width 73 height 24
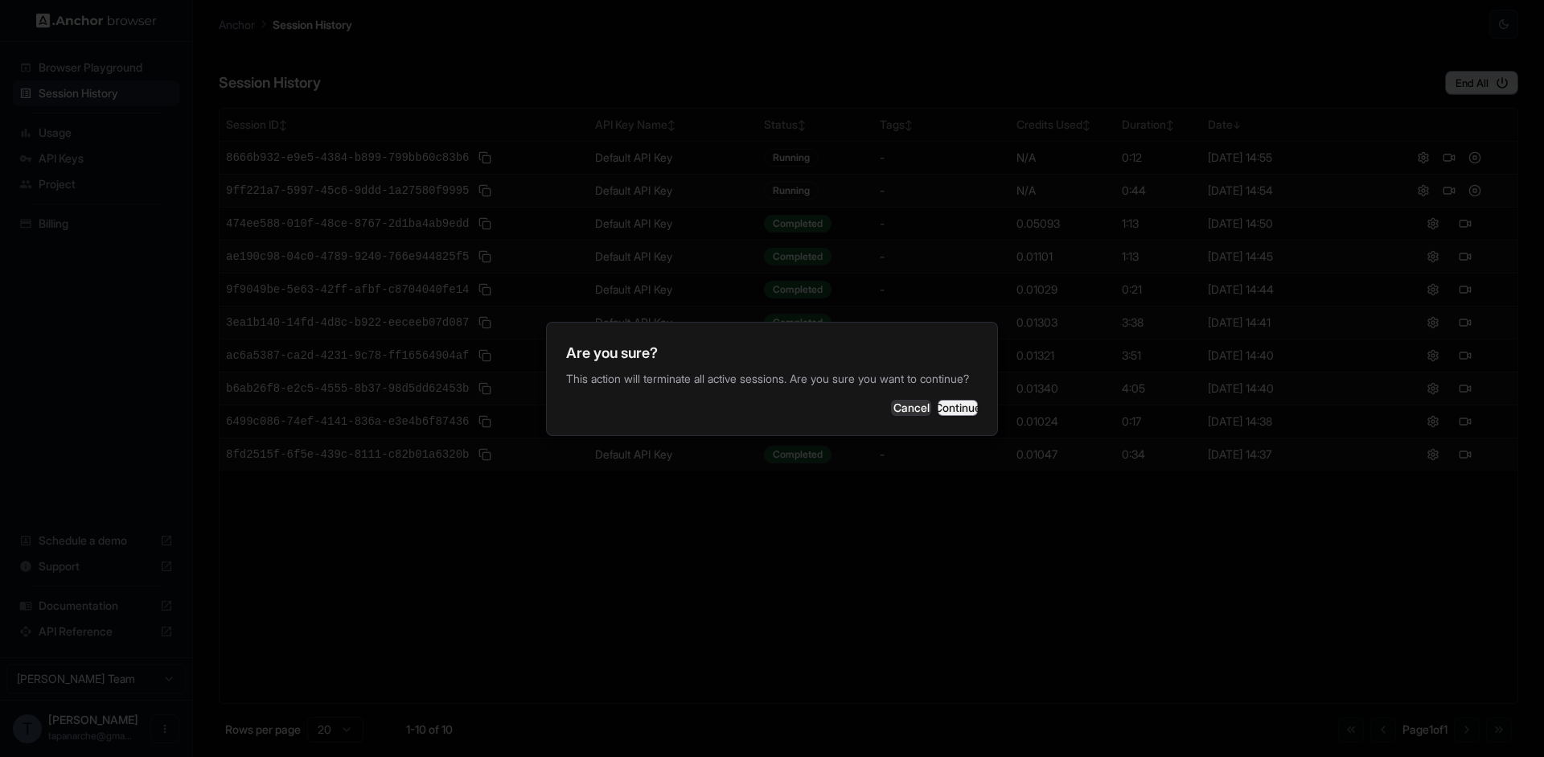
click at [942, 407] on button "Continue" at bounding box center [958, 408] width 40 height 16
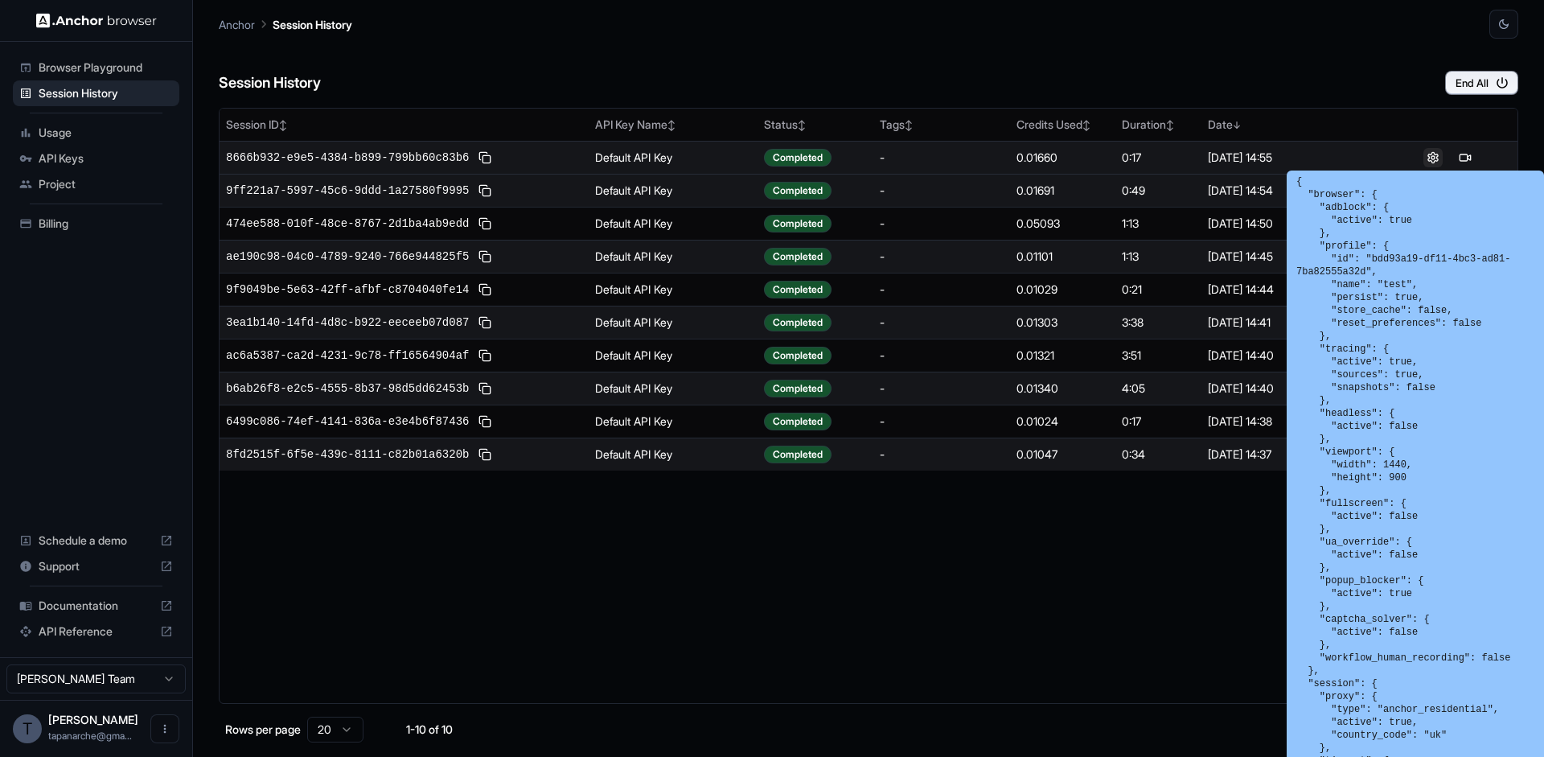
click at [1439, 154] on button at bounding box center [1433, 157] width 19 height 19
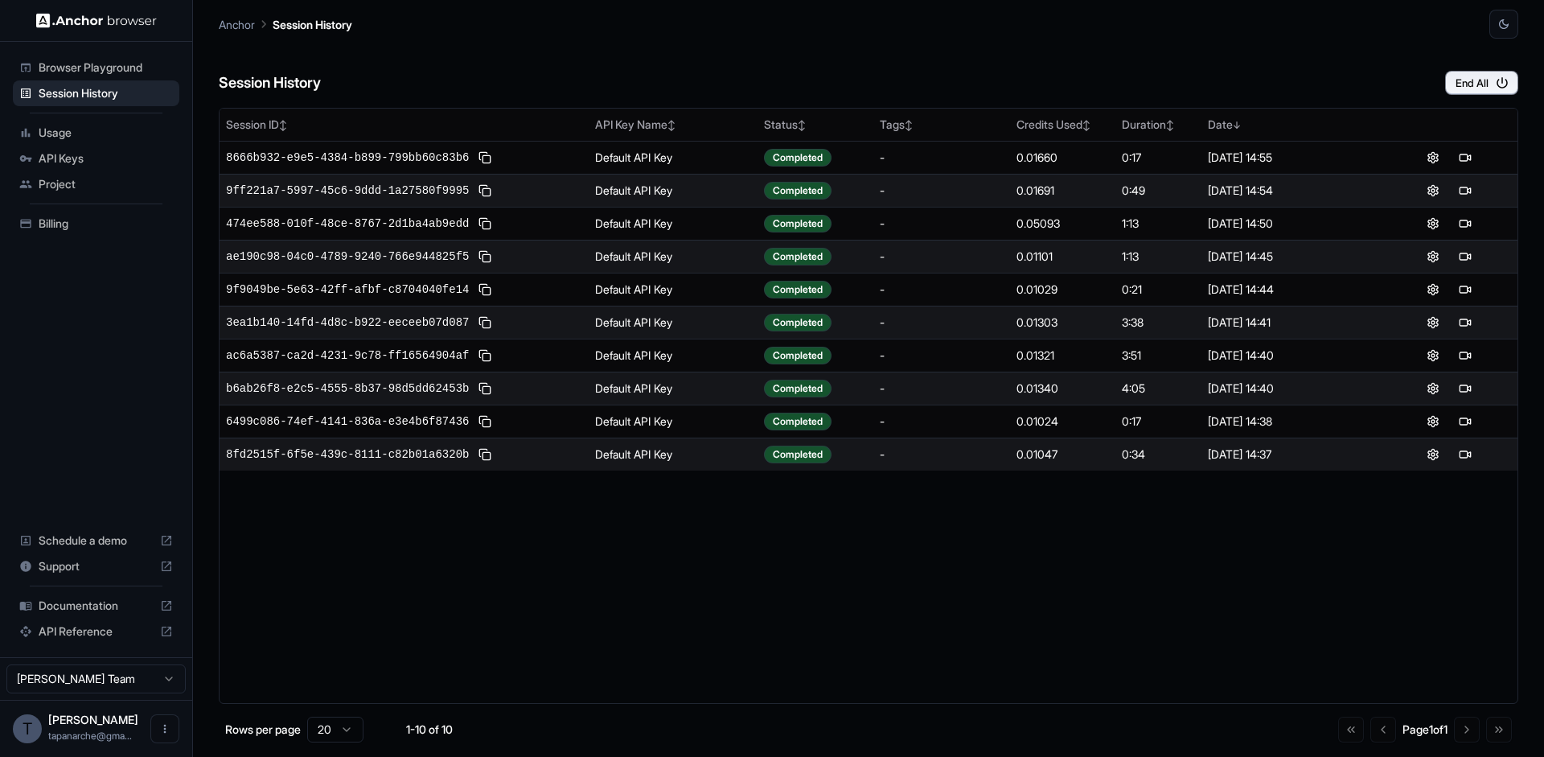
click at [74, 188] on span "Project" at bounding box center [106, 184] width 134 height 16
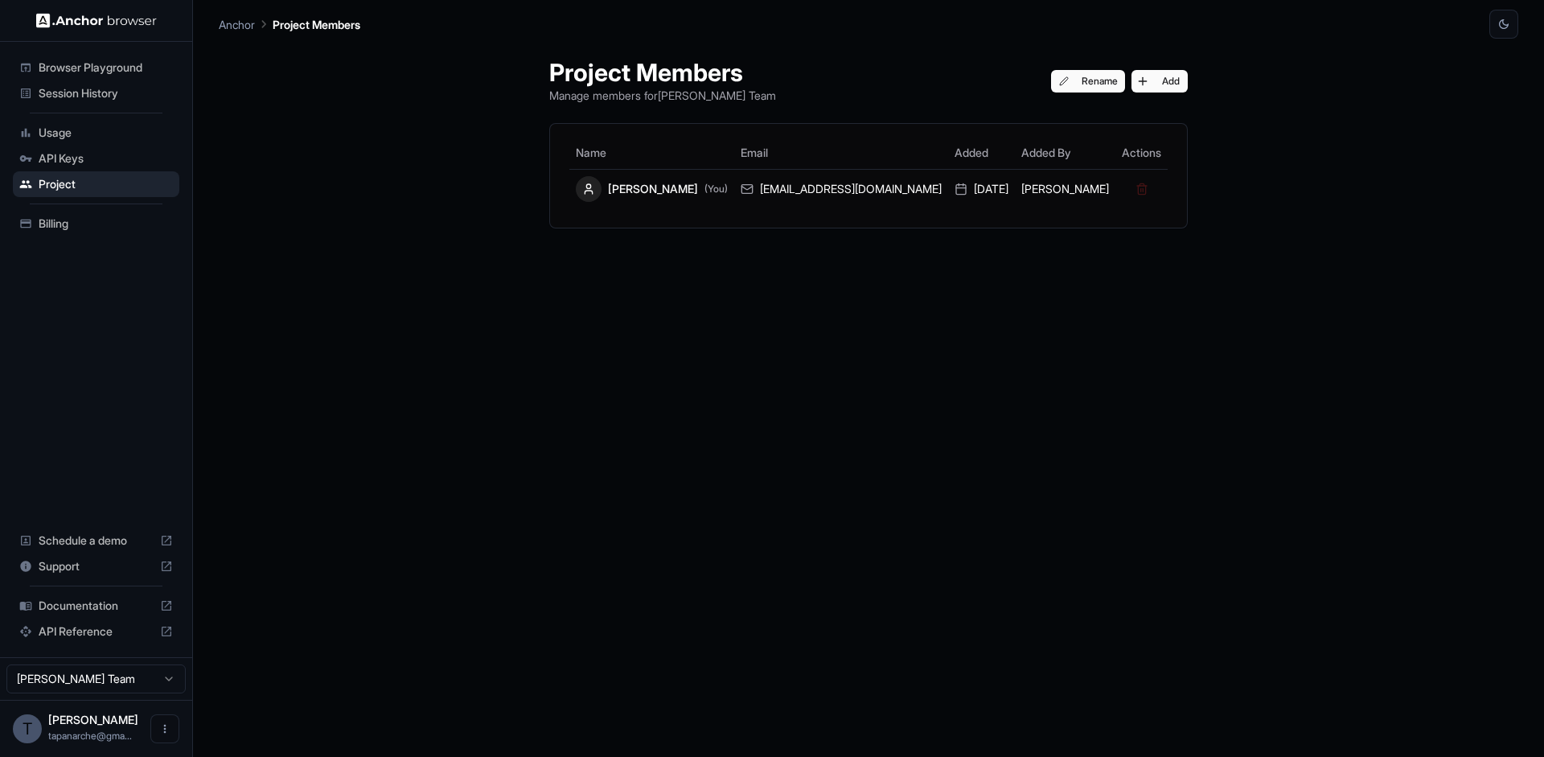
click at [105, 167] on div "API Keys" at bounding box center [96, 159] width 167 height 26
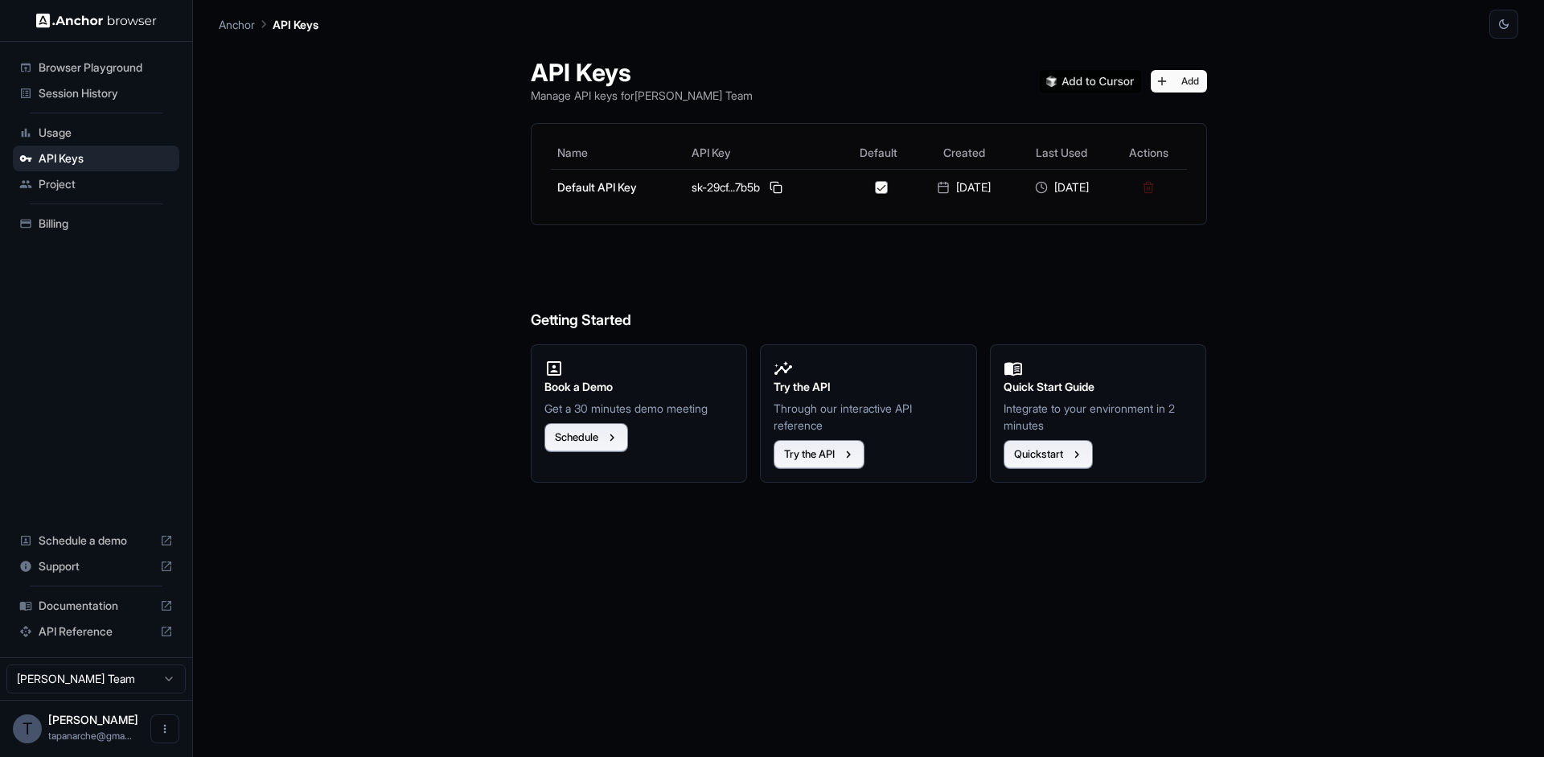
click at [36, 136] on div "Usage" at bounding box center [96, 133] width 167 height 26
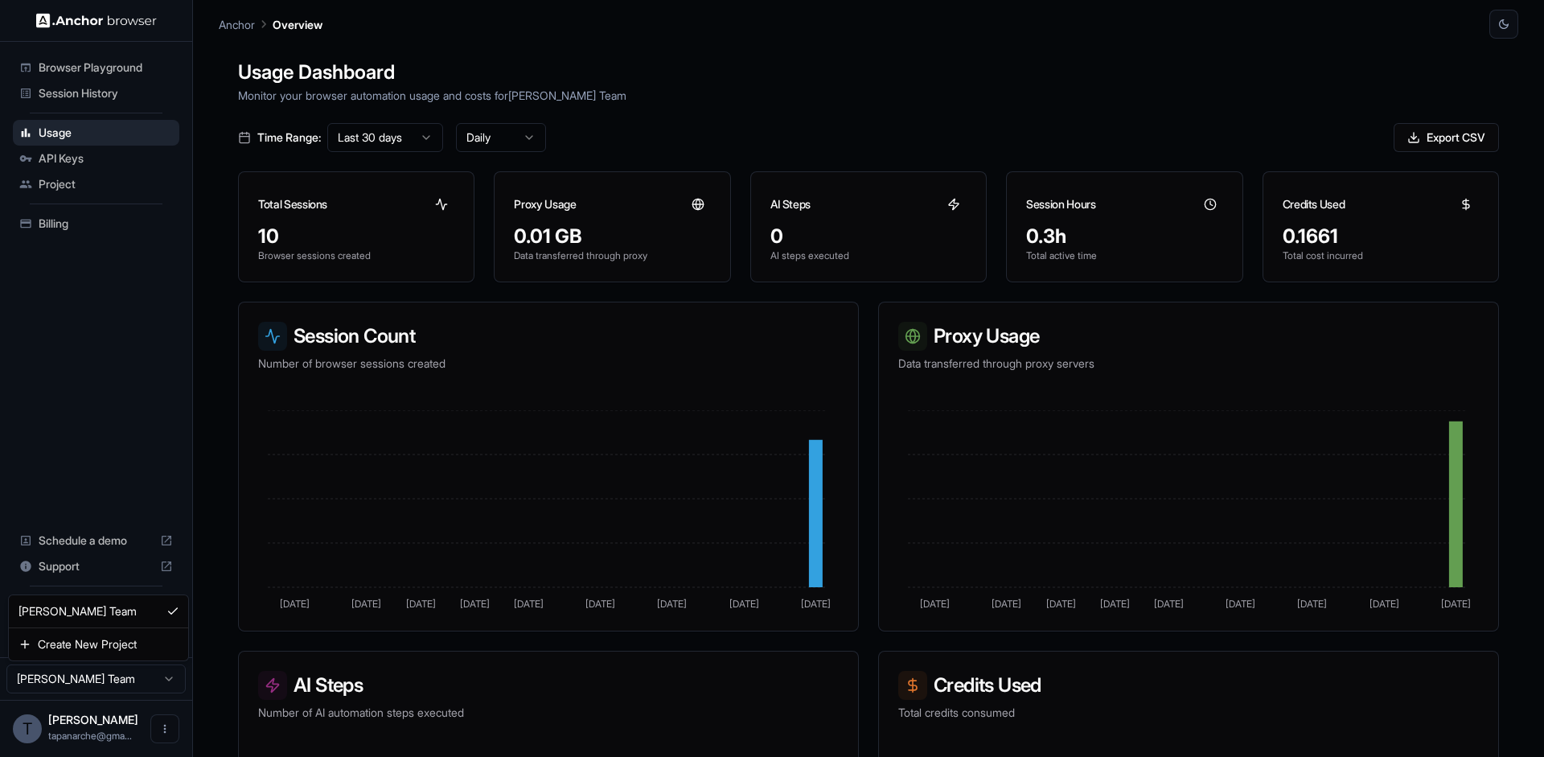
click at [104, 676] on html "Browser Playground Session History Usage API Keys Project Billing Schedule a de…" at bounding box center [772, 378] width 1544 height 757
click at [171, 727] on icon "Open menu" at bounding box center [164, 728] width 13 height 13
click at [113, 395] on div at bounding box center [772, 378] width 1544 height 757
click at [59, 726] on div "Todor Donev tapanarche@gma..." at bounding box center [93, 728] width 90 height 31
drag, startPoint x: 72, startPoint y: 734, endPoint x: 38, endPoint y: 734, distance: 33.8
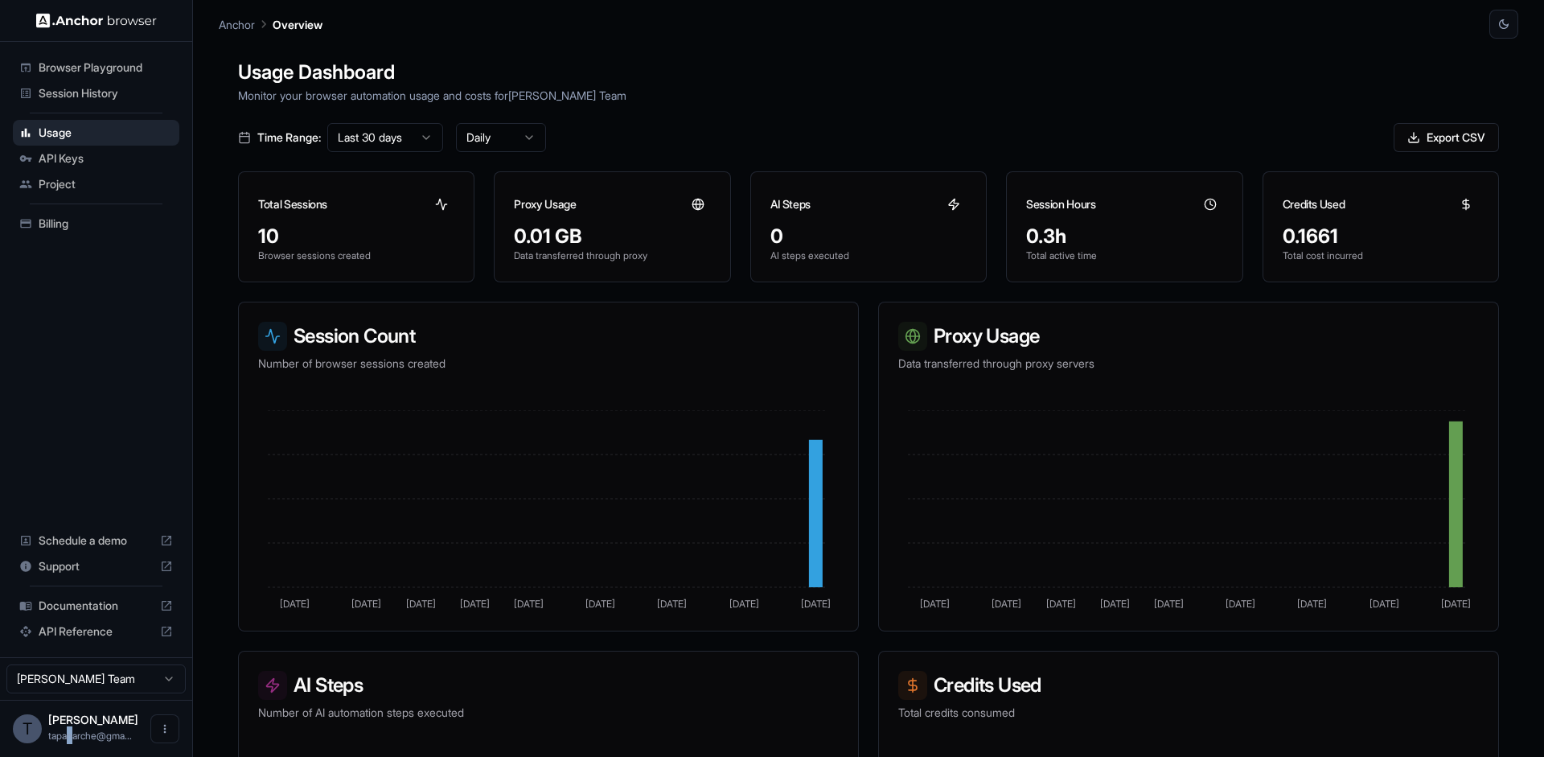
click at [60, 734] on span "tapanarche@gma..." at bounding box center [90, 736] width 84 height 12
drag, startPoint x: 32, startPoint y: 734, endPoint x: 23, endPoint y: 733, distance: 9.0
click at [30, 734] on div "T" at bounding box center [27, 728] width 29 height 29
click at [23, 733] on div "T" at bounding box center [27, 728] width 29 height 29
click at [81, 680] on html "Browser Playground Session History Usage API Keys Project Billing Schedule a de…" at bounding box center [772, 378] width 1544 height 757
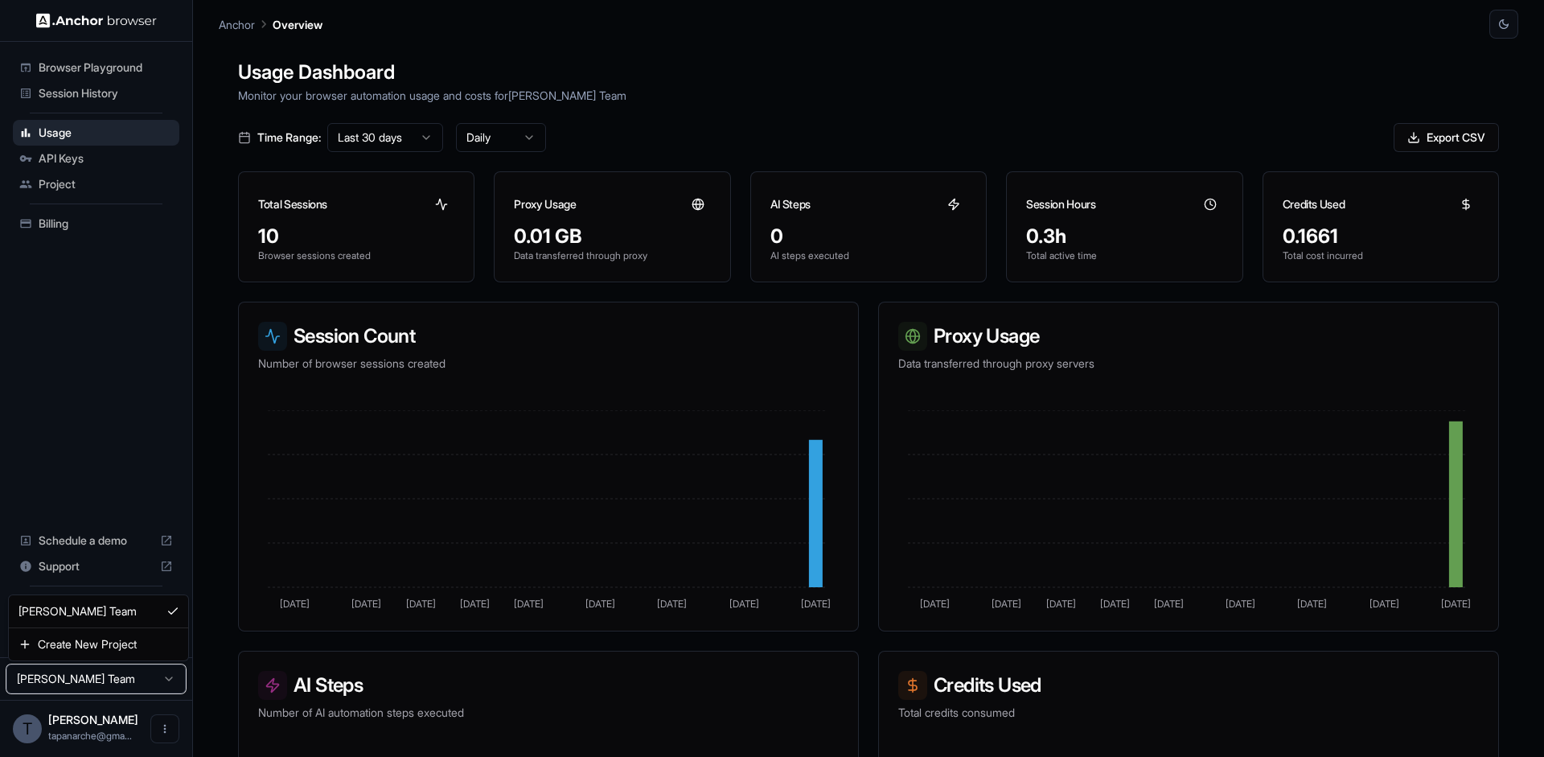
click at [93, 673] on html "Browser Playground Session History Usage API Keys Project Billing Schedule a de…" at bounding box center [772, 378] width 1544 height 757
click at [102, 561] on span "Support" at bounding box center [96, 566] width 115 height 16
click at [124, 72] on span "Browser Playground" at bounding box center [106, 68] width 134 height 16
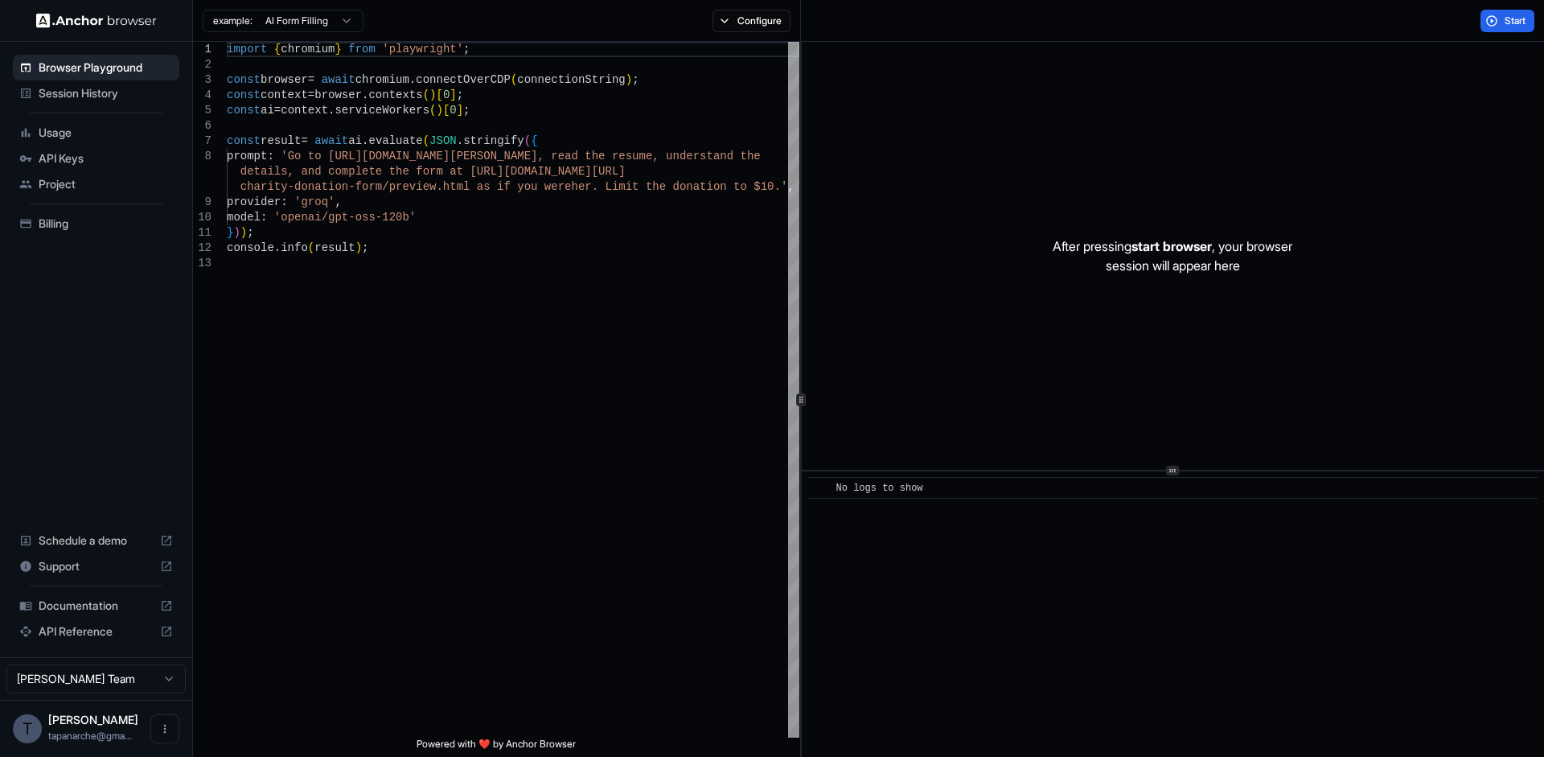
click at [98, 109] on ul "Browser Playground Session History Usage API Keys Project Billing" at bounding box center [95, 145] width 179 height 195
click at [117, 97] on span "Session History" at bounding box center [106, 93] width 134 height 16
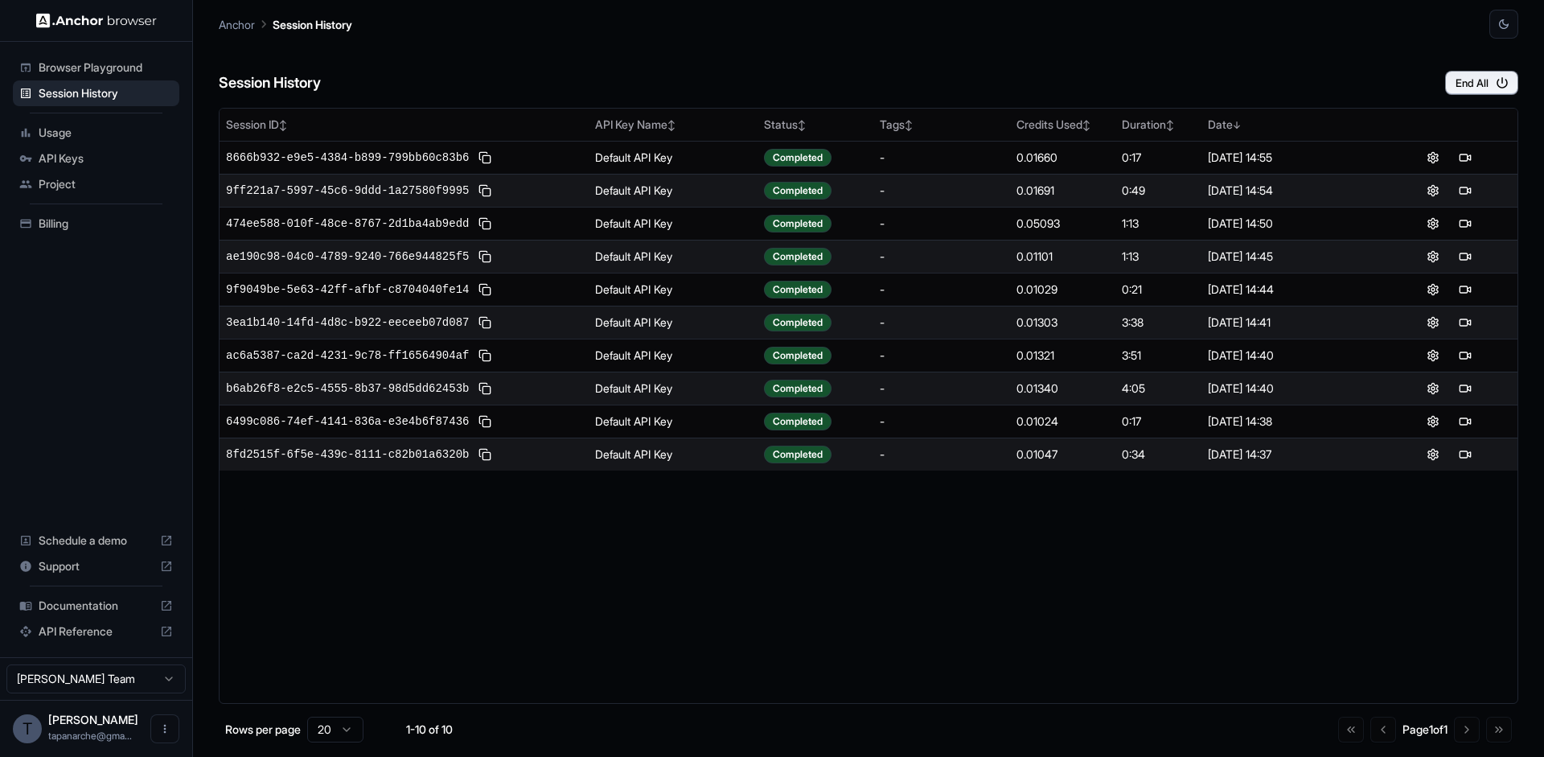
click at [96, 125] on span "Usage" at bounding box center [106, 133] width 134 height 16
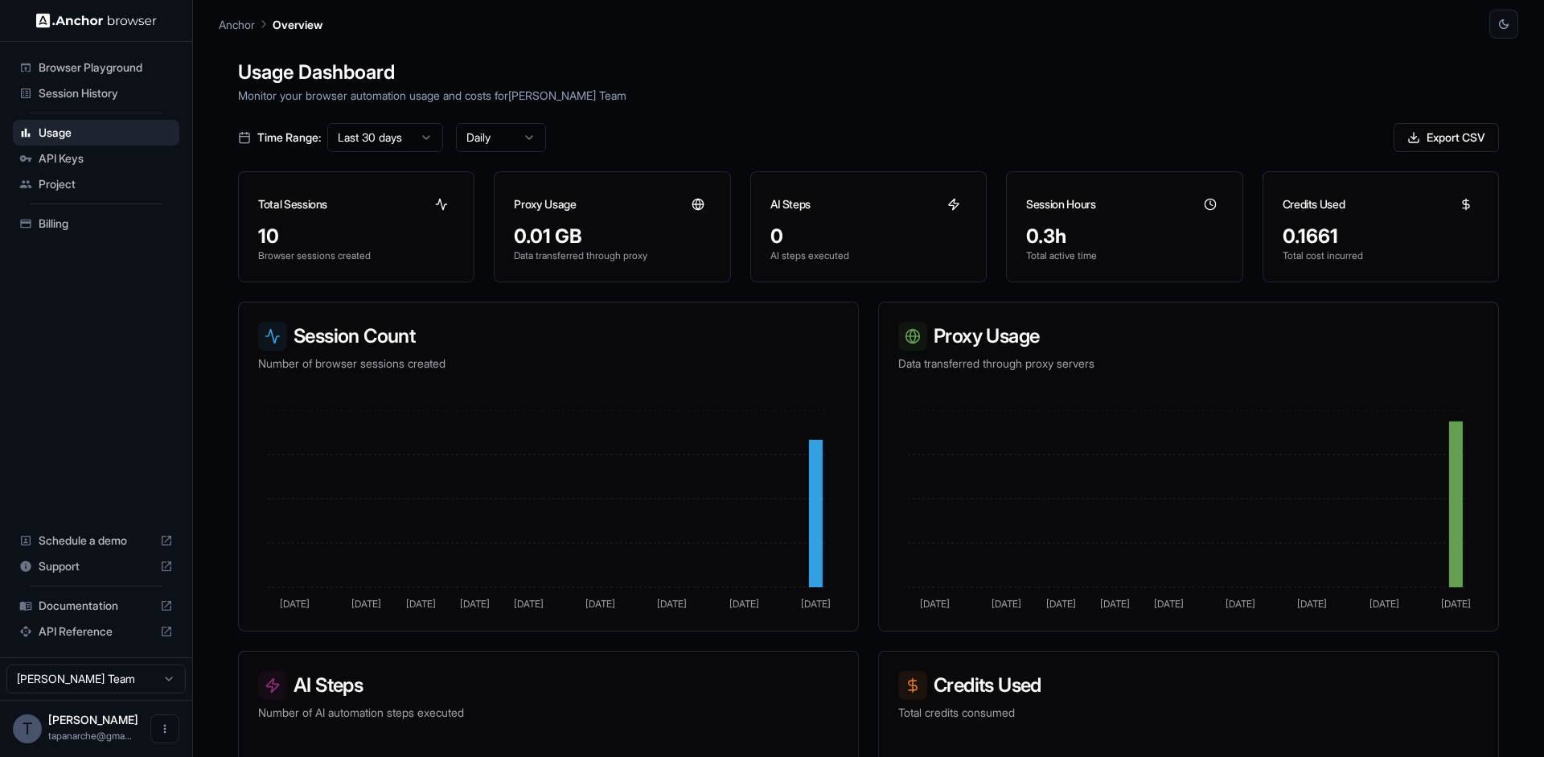
click at [947, 113] on div "Usage Dashboard Monitor your browser automation usage and costs for Todor Donev…" at bounding box center [869, 417] width 1300 height 757
click at [1067, 79] on h1 "Usage Dashboard" at bounding box center [868, 72] width 1261 height 29
click at [1348, 219] on div "Credits Used" at bounding box center [1381, 197] width 235 height 51
click at [1130, 218] on div "Session Hours" at bounding box center [1124, 197] width 235 height 51
click at [1204, 206] on icon at bounding box center [1210, 204] width 13 height 13
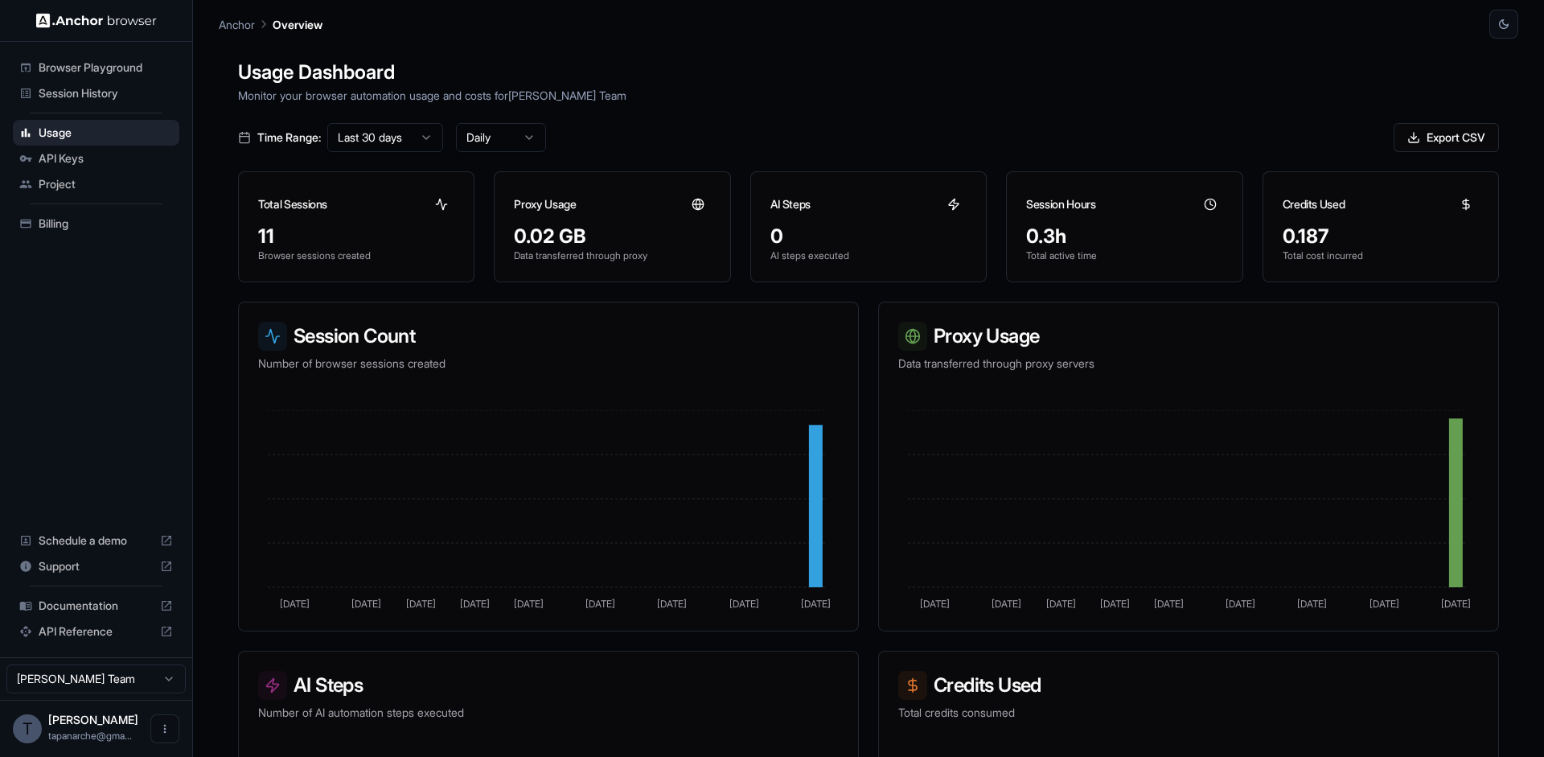
click at [146, 97] on span "Session History" at bounding box center [106, 93] width 134 height 16
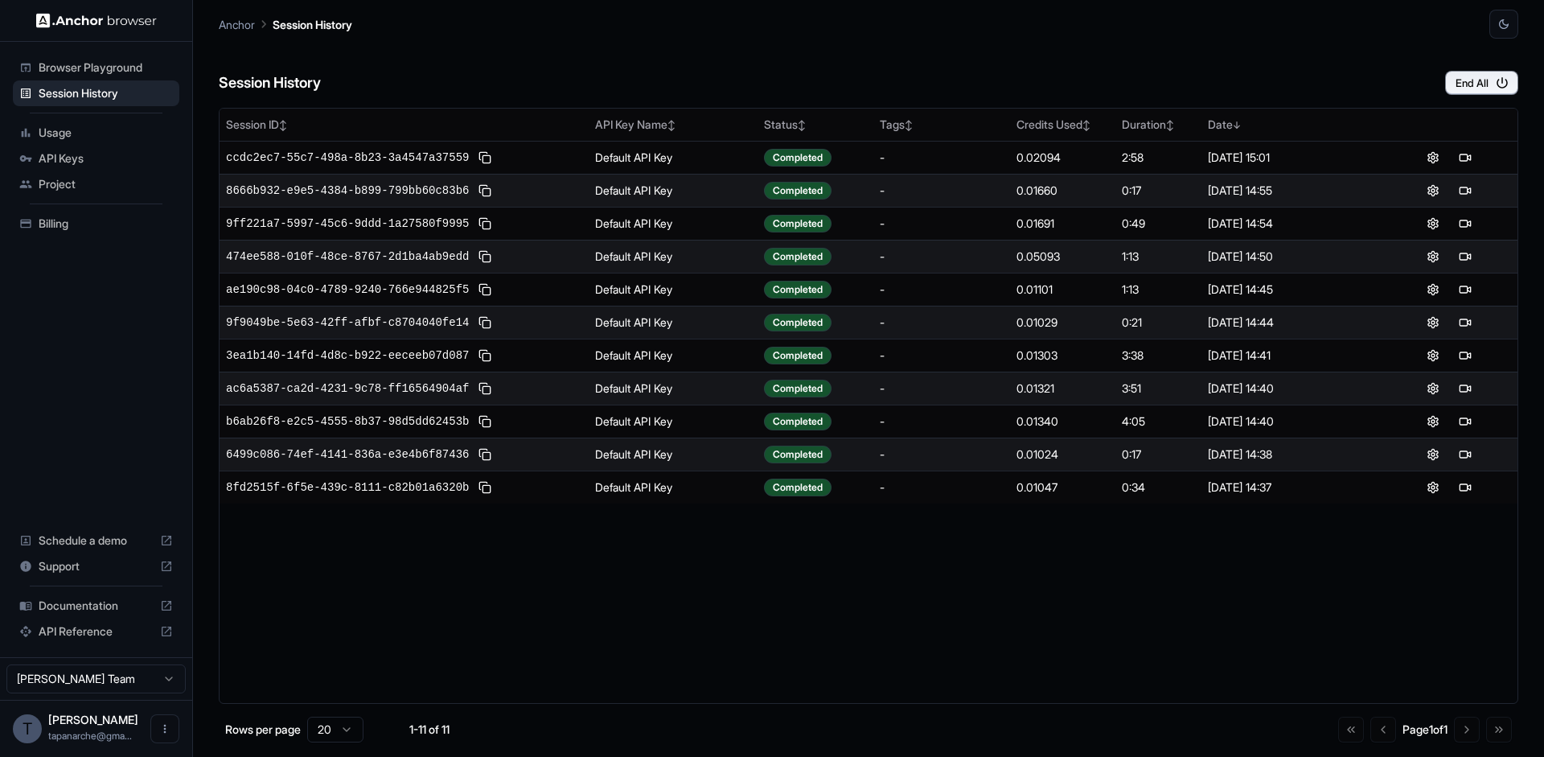
click at [1188, 561] on div "Session ID ↕ API Key Name ↕ Status ↕ Tags ↕ Credits Used ↕ Duration ↕ Date ↓ cc…" at bounding box center [869, 406] width 1300 height 596
click at [1248, 627] on div "Session ID ↕ API Key Name ↕ Status ↕ Tags ↕ Credits Used ↕ Duration ↕ Date ↓ cc…" at bounding box center [869, 406] width 1300 height 596
click at [69, 98] on span "Session History" at bounding box center [106, 93] width 134 height 16
click at [101, 66] on span "Browser Playground" at bounding box center [106, 68] width 134 height 16
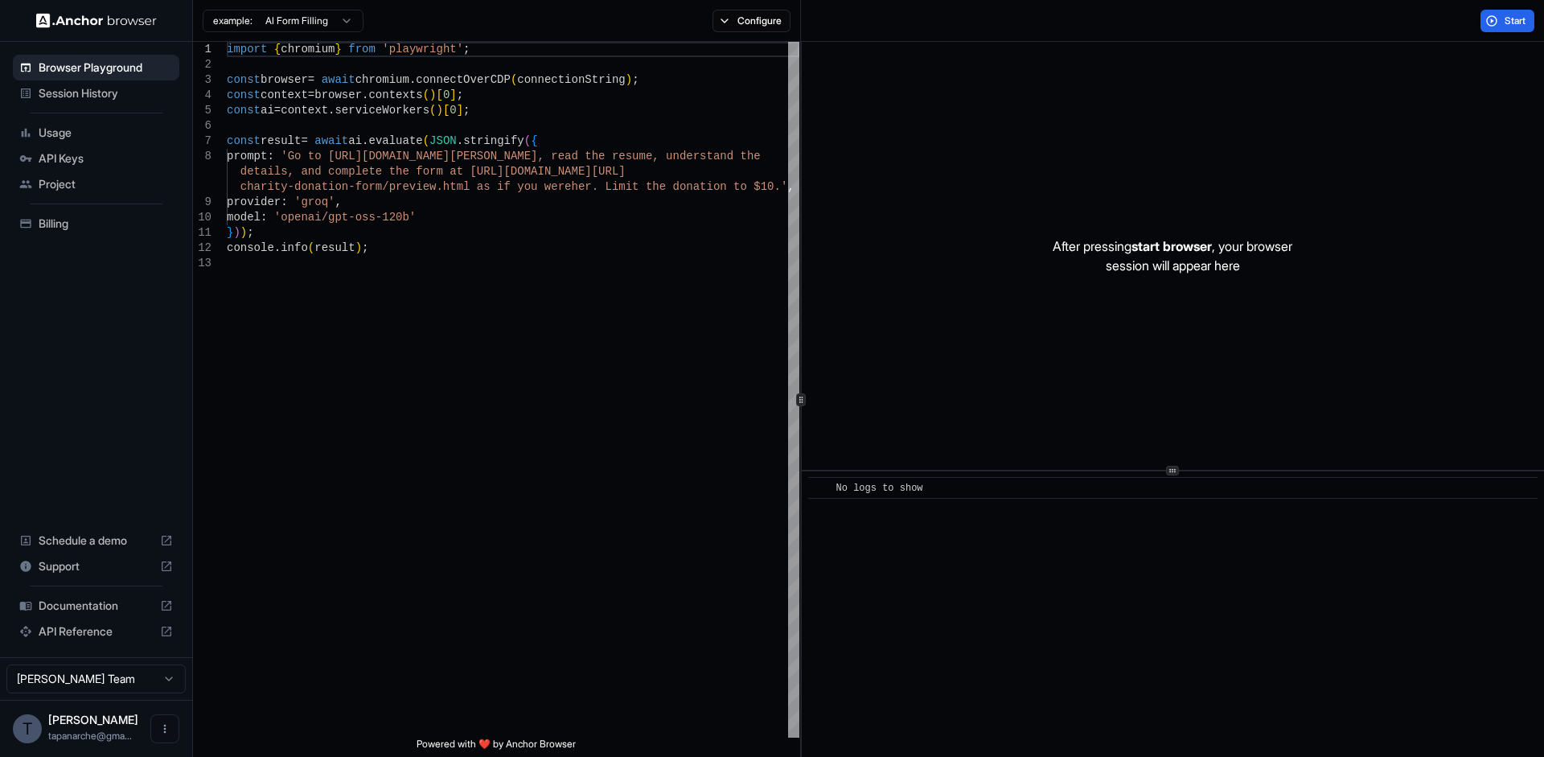
click at [61, 118] on ul "Browser Playground Session History Usage API Keys Project Billing" at bounding box center [95, 145] width 179 height 195
click at [106, 91] on span "Session History" at bounding box center [106, 93] width 134 height 16
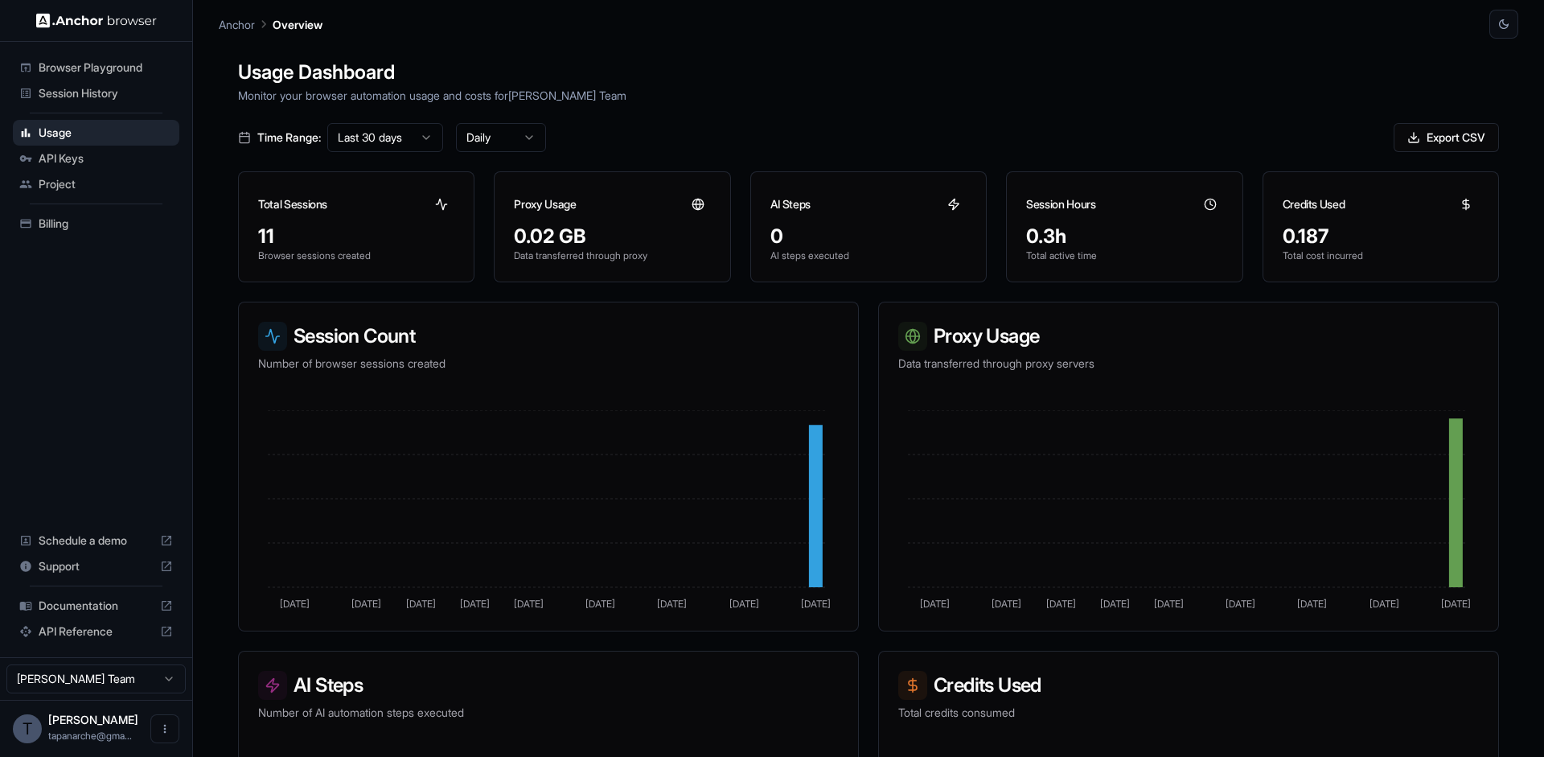
click at [88, 599] on span "Documentation" at bounding box center [96, 606] width 115 height 16
click at [985, 60] on h1 "Usage Dashboard" at bounding box center [868, 72] width 1261 height 29
